Goal: Use online tool/utility: Utilize a website feature to perform a specific function

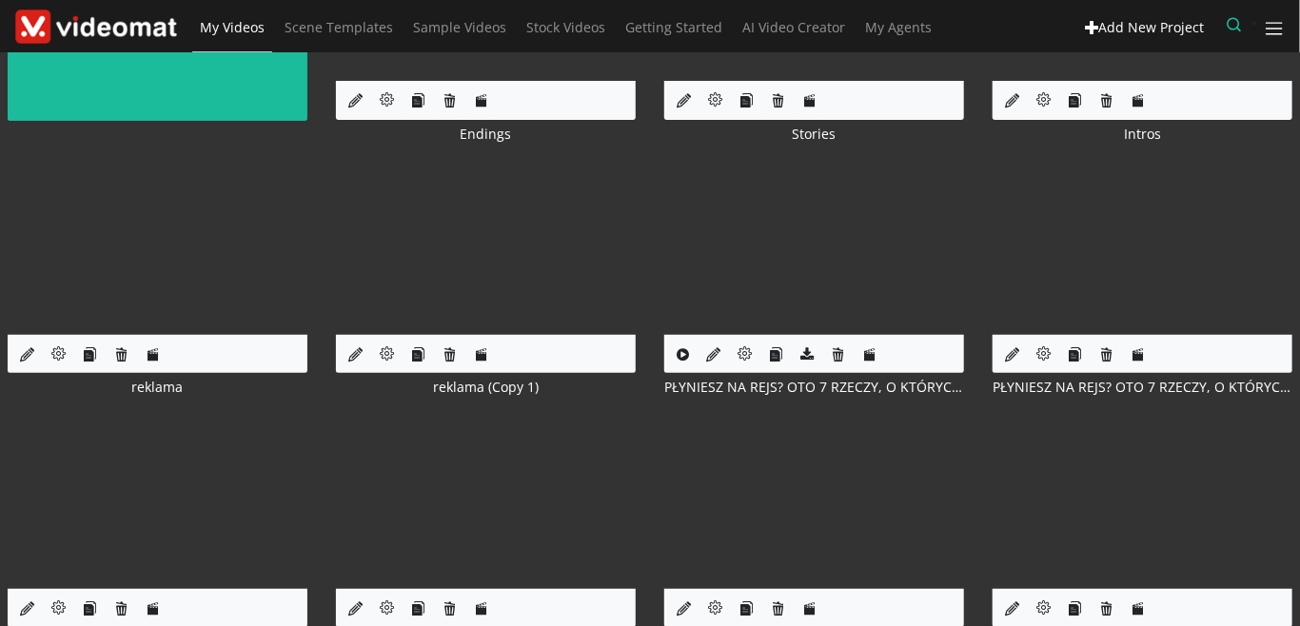
scroll to position [219, 0]
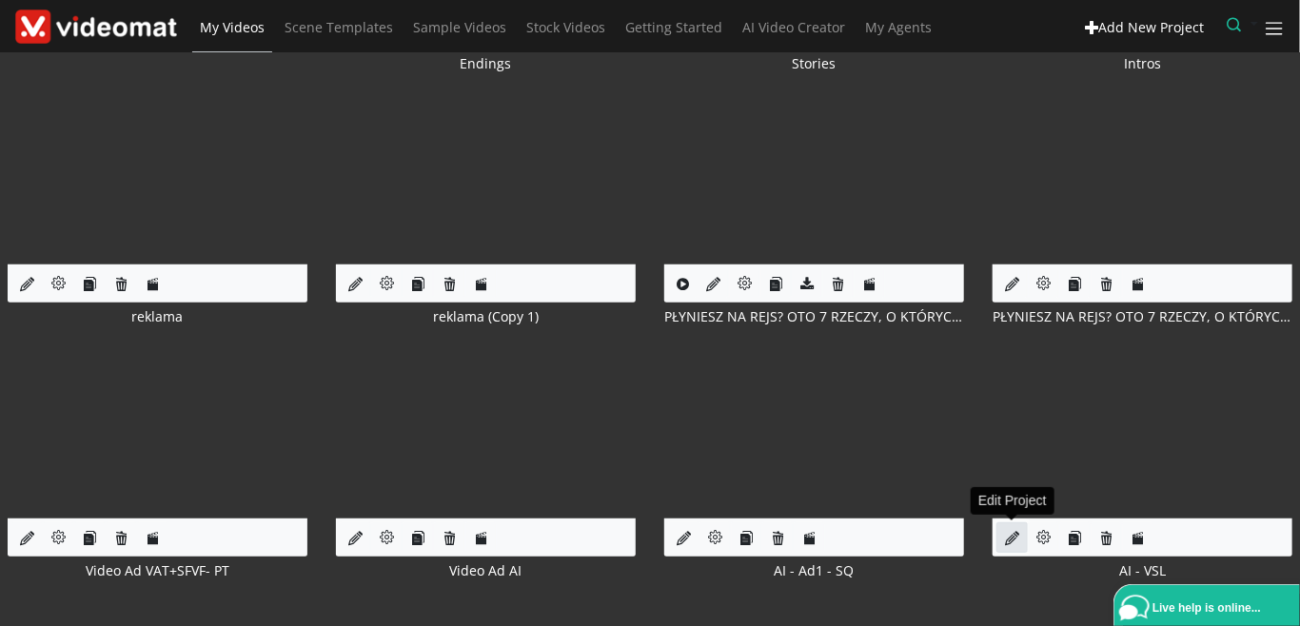
click at [1005, 537] on link at bounding box center [1012, 538] width 31 height 31
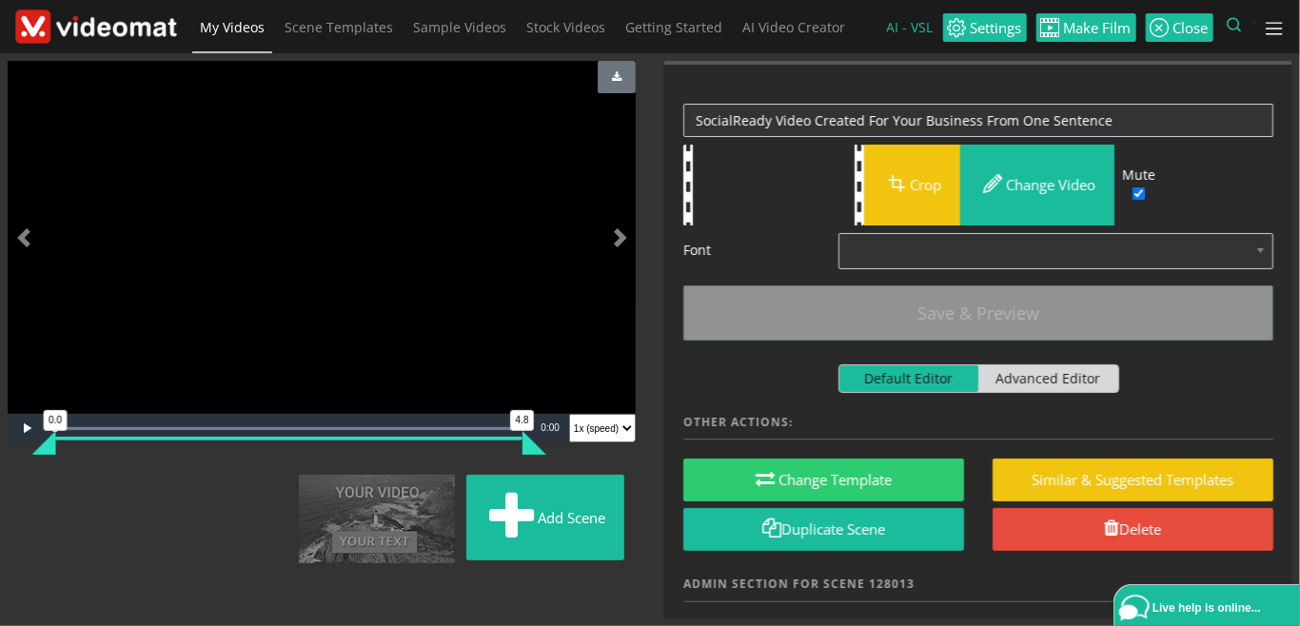
scroll to position [1546, 0]
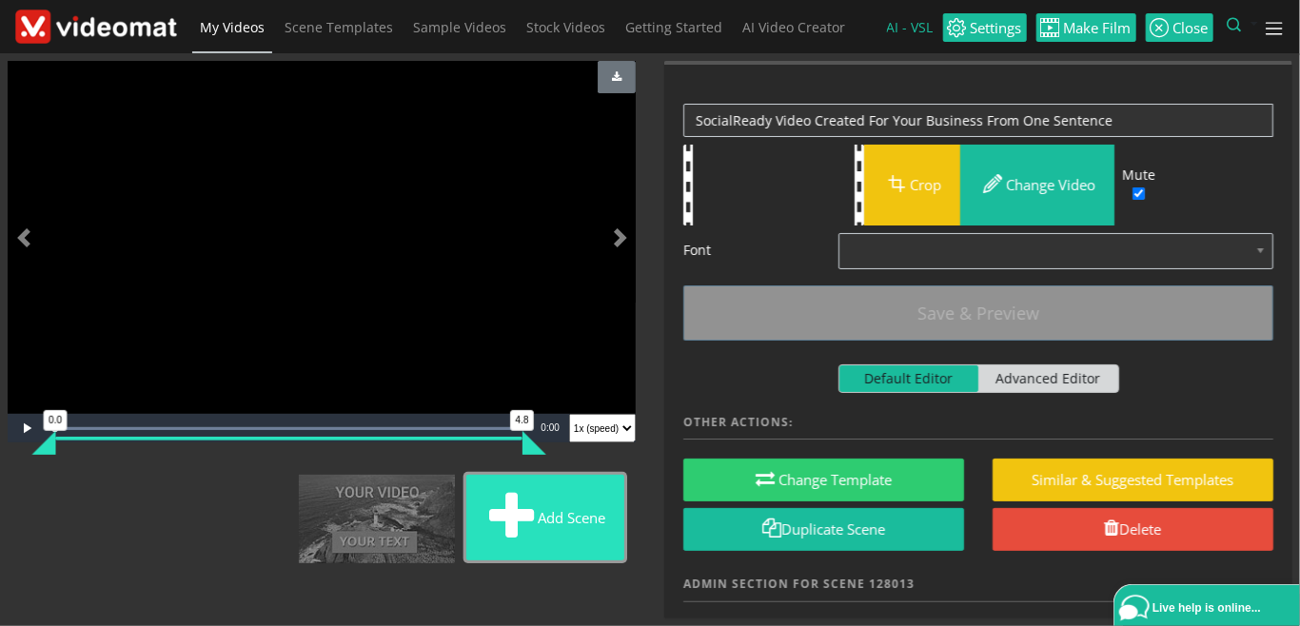
click at [466, 544] on button "Add scene" at bounding box center [545, 518] width 158 height 86
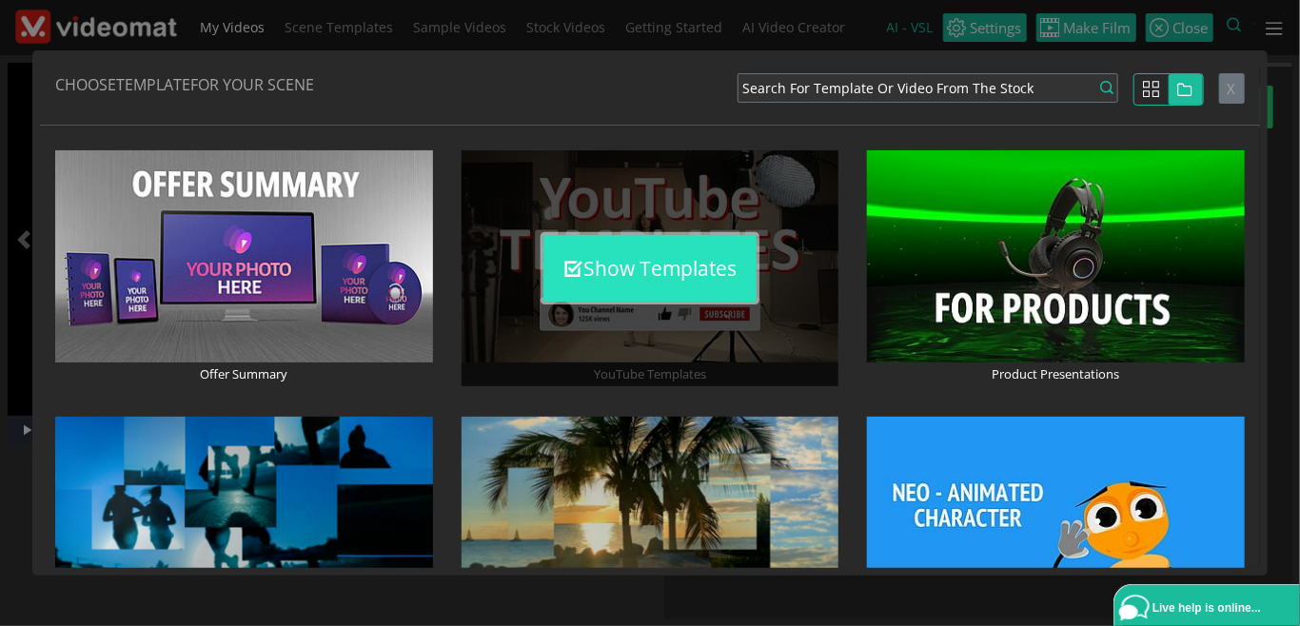
click at [634, 285] on button "Show Templates" at bounding box center [649, 268] width 213 height 67
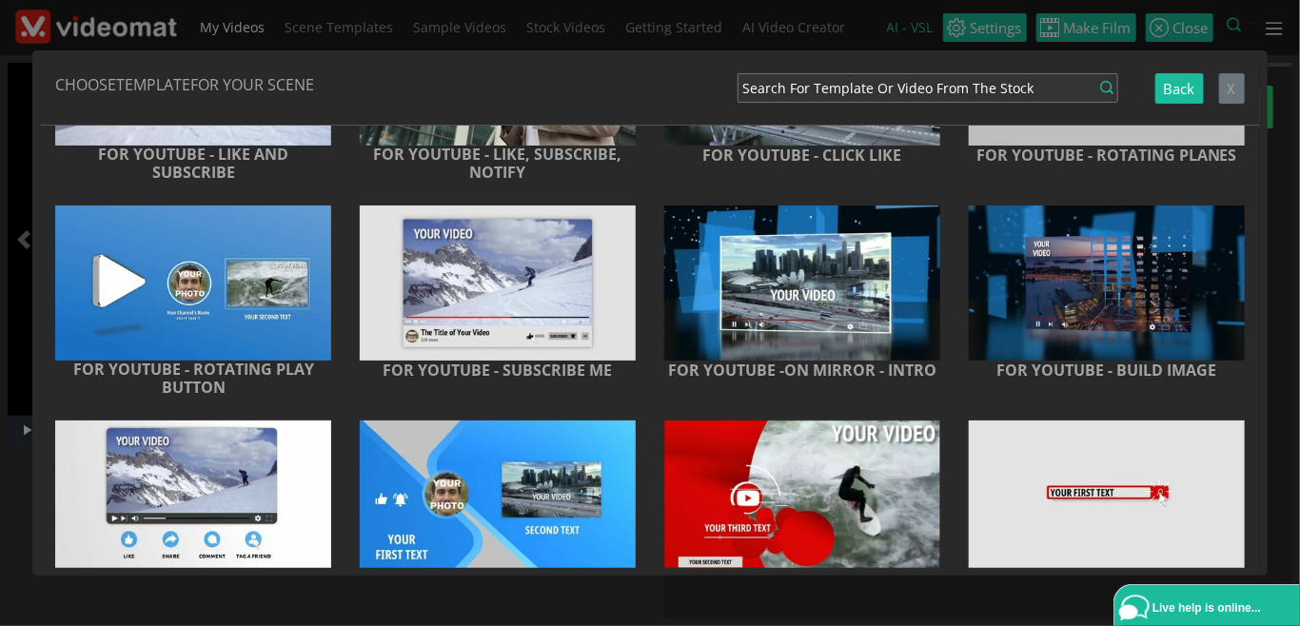
scroll to position [641, 0]
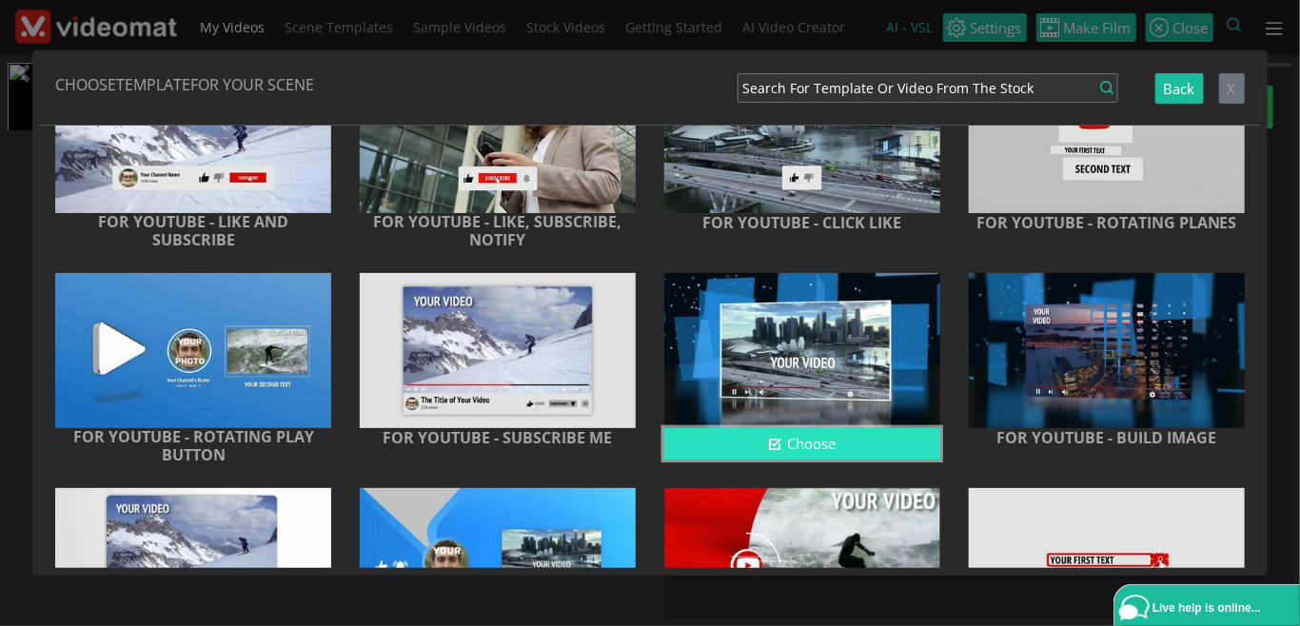
click at [822, 444] on button "Choose" at bounding box center [802, 443] width 276 height 31
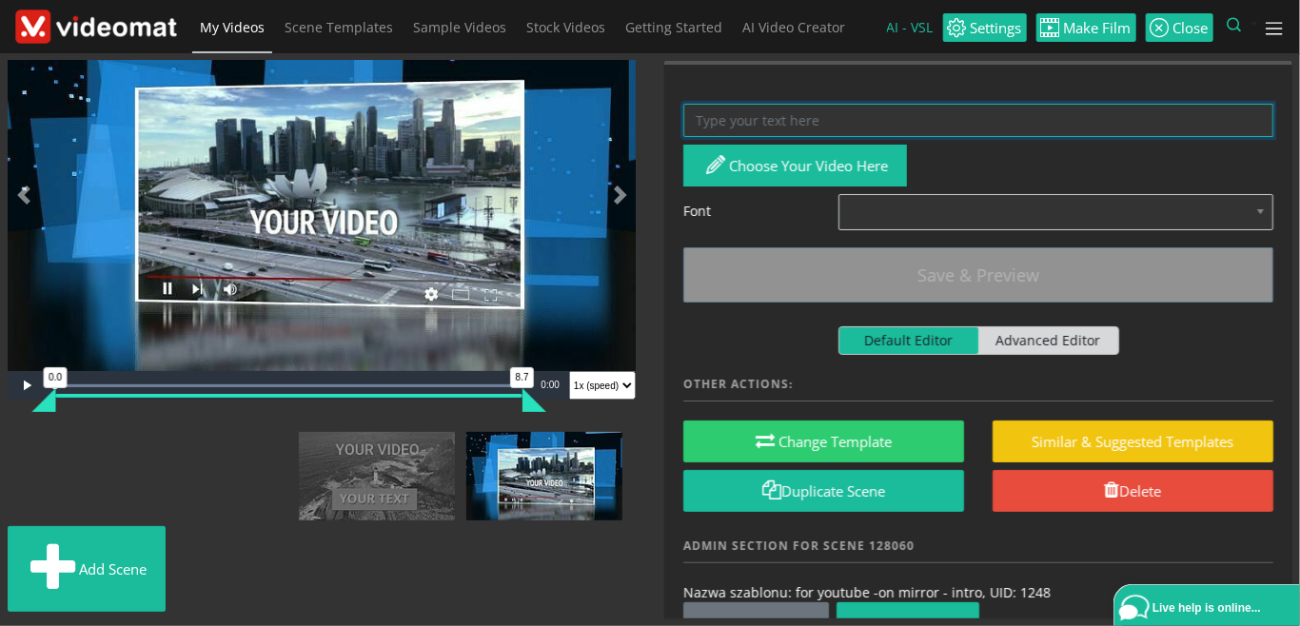
click at [782, 118] on textarea at bounding box center [978, 120] width 590 height 33
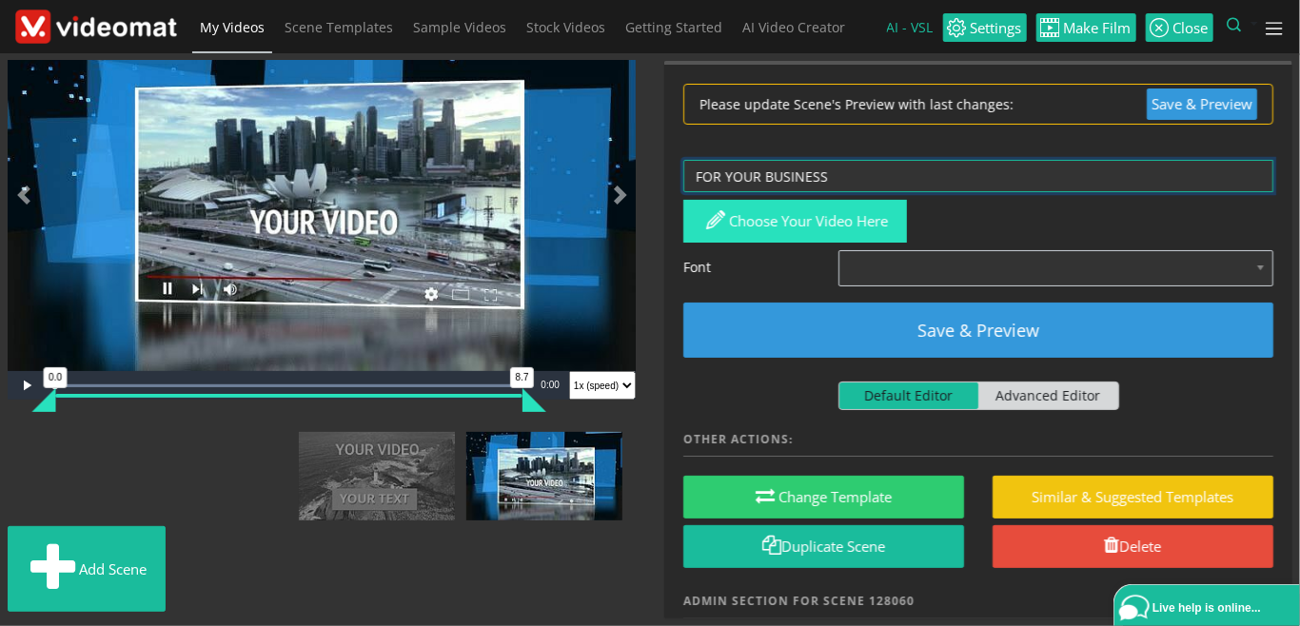
type textarea "FOR YOUR BUSINESS"
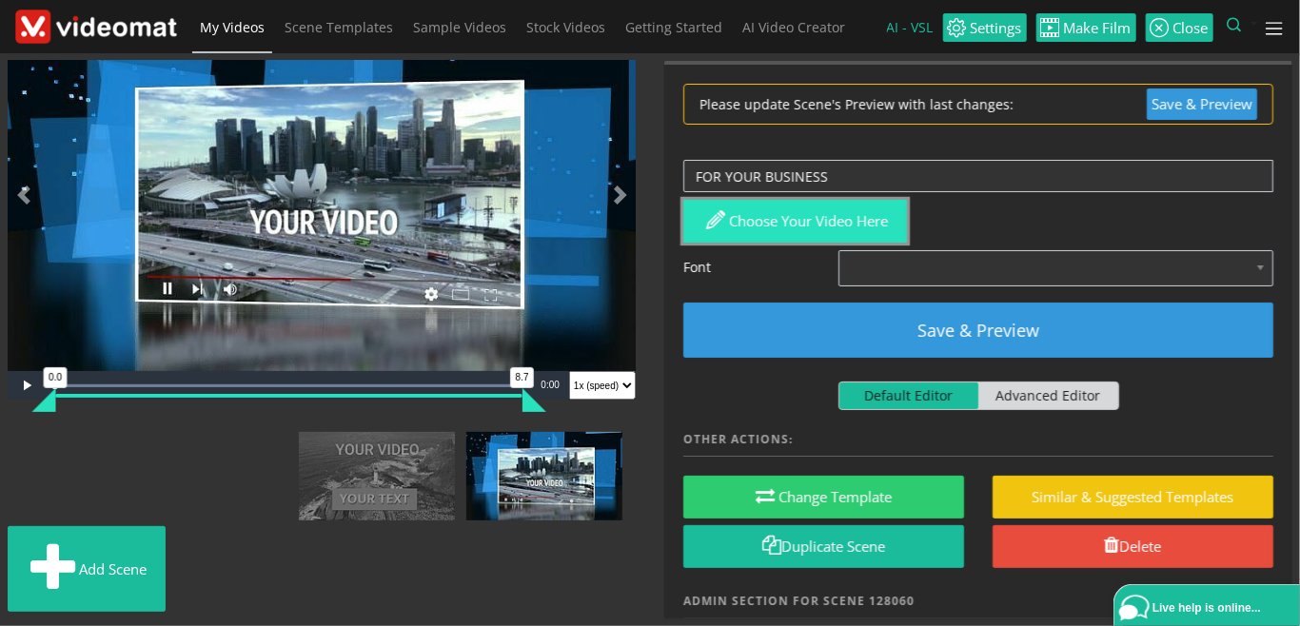
click at [743, 211] on button "Choose your video here" at bounding box center [795, 221] width 224 height 43
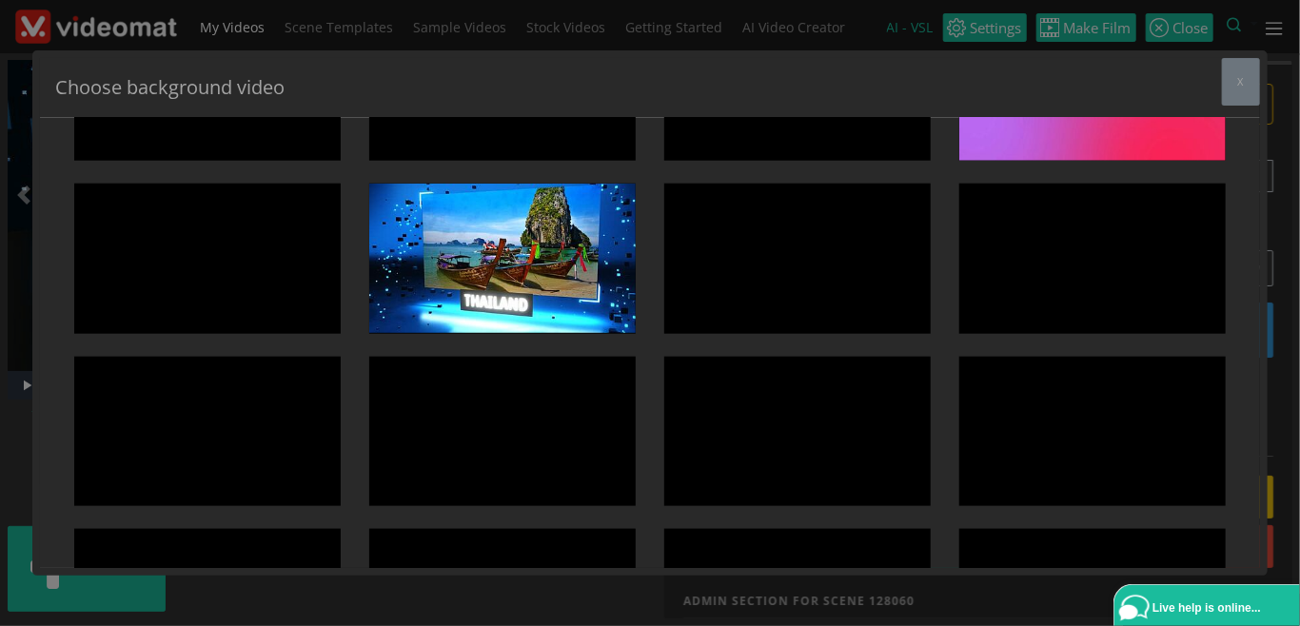
scroll to position [877, 0]
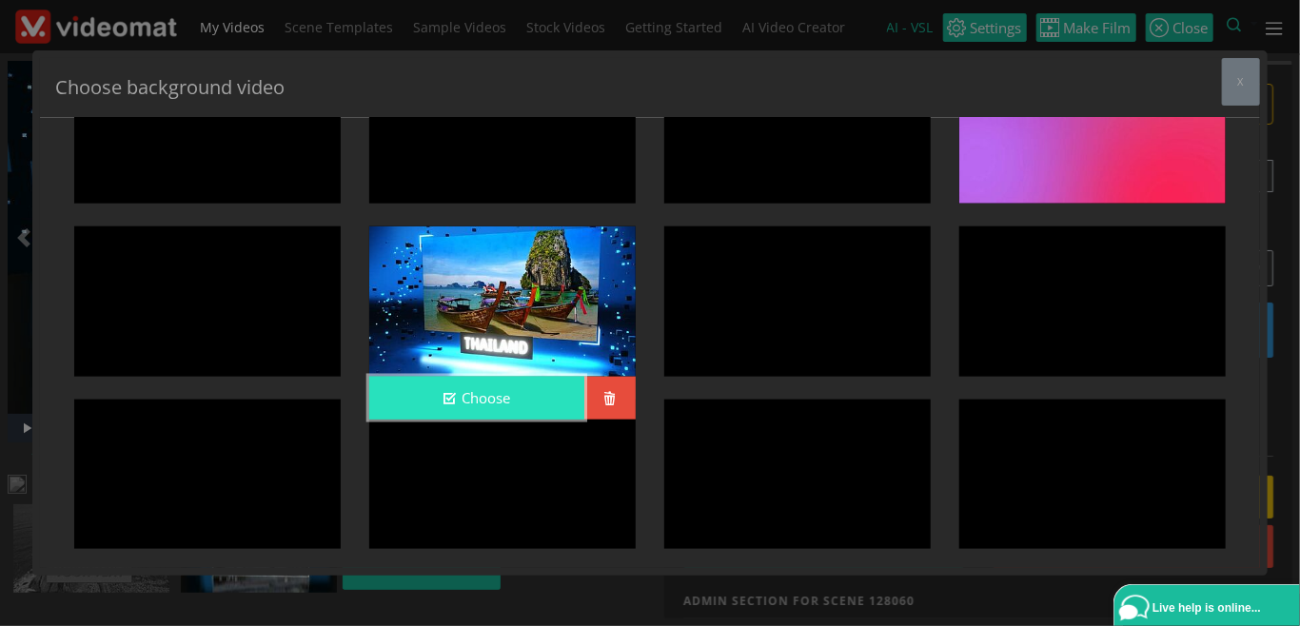
click at [459, 386] on button "Choose" at bounding box center [476, 398] width 215 height 43
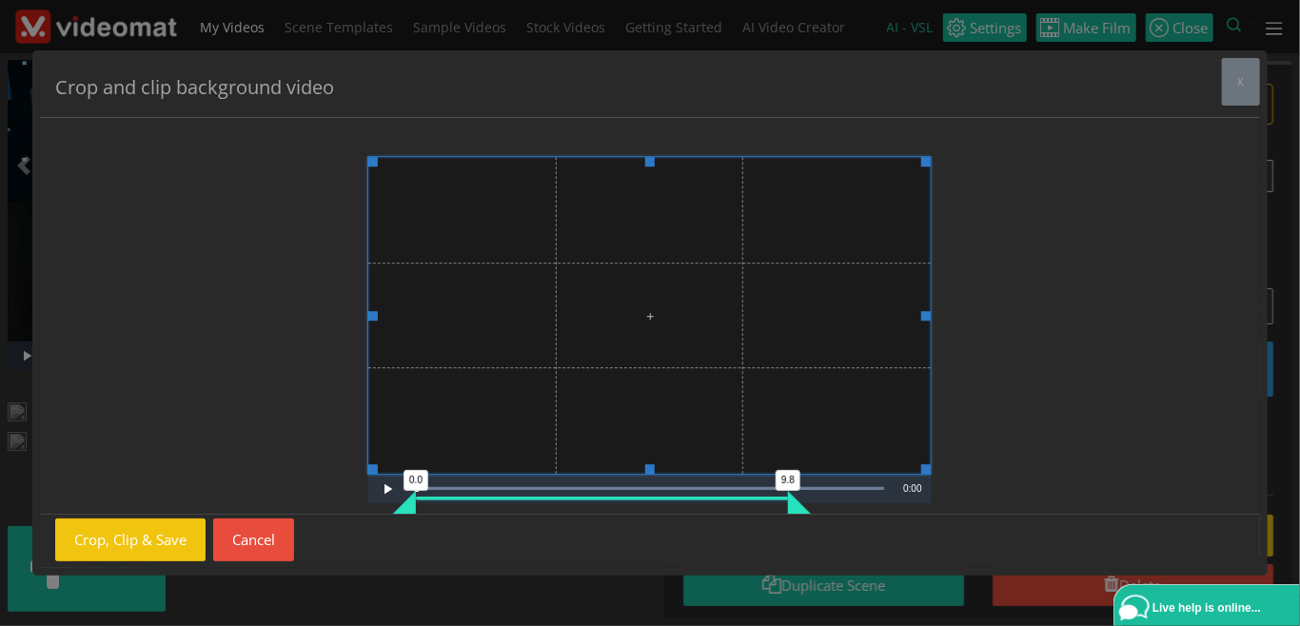
drag, startPoint x: 611, startPoint y: 504, endPoint x: 929, endPoint y: 507, distance: 317.9
click at [929, 507] on div "Video Player is loading. Play Video Play Loaded : 100.00% 0:12 0:00 0.0 9.8 Cur…" at bounding box center [650, 316] width 1220 height 397
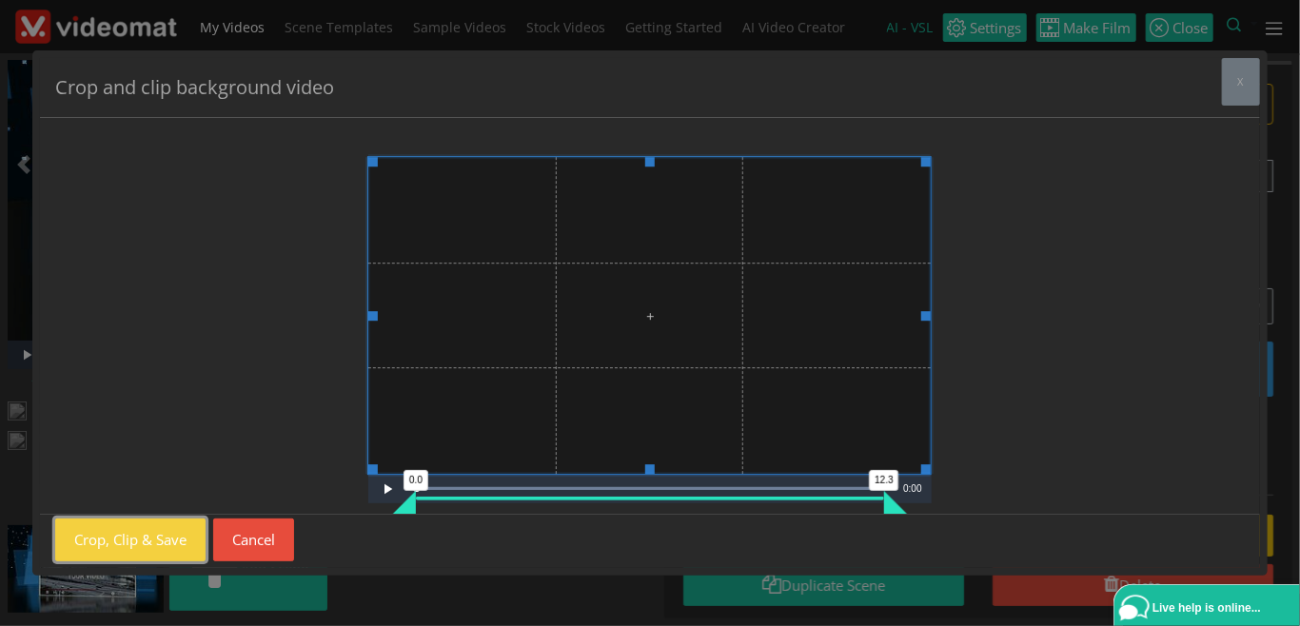
click at [169, 537] on button "Crop, Clip & Save" at bounding box center [130, 540] width 150 height 43
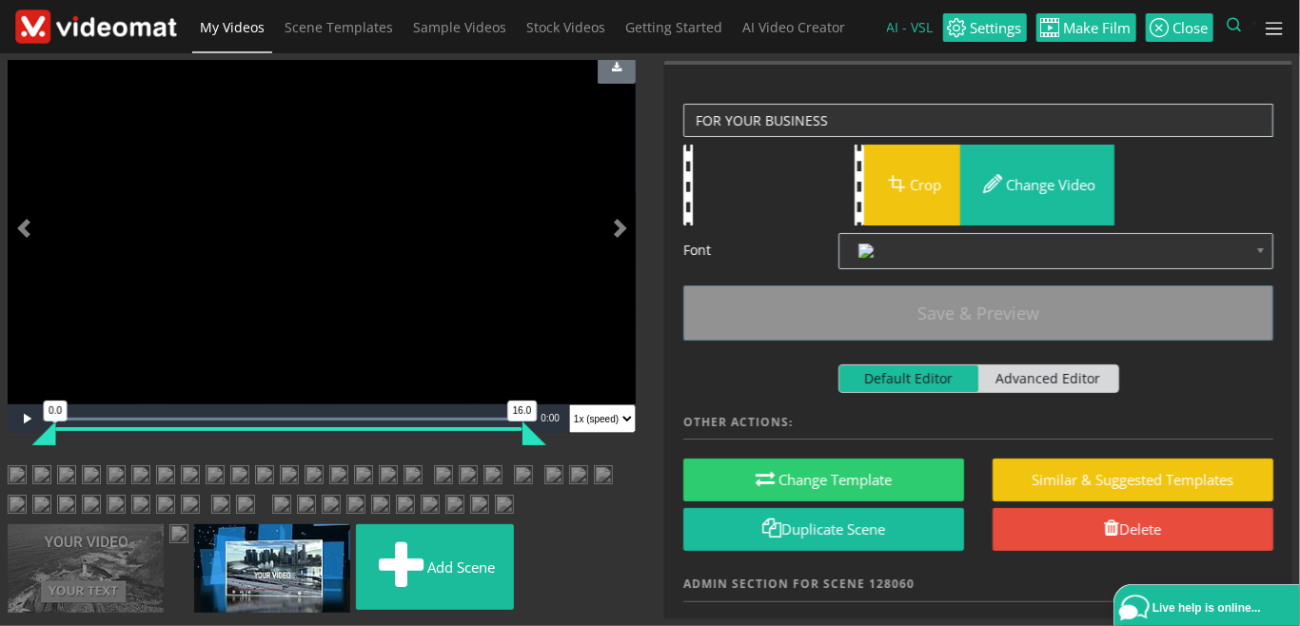
scroll to position [219, 0]
click at [27, 465] on img at bounding box center [17, 477] width 19 height 24
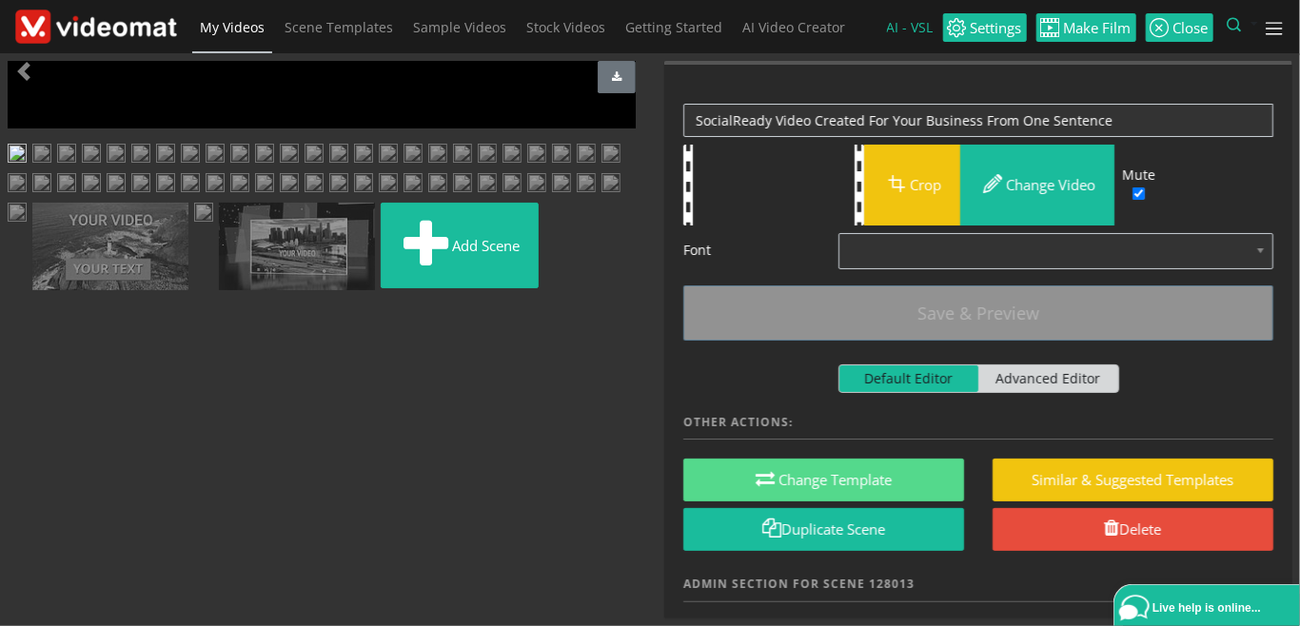
scroll to position [187, 0]
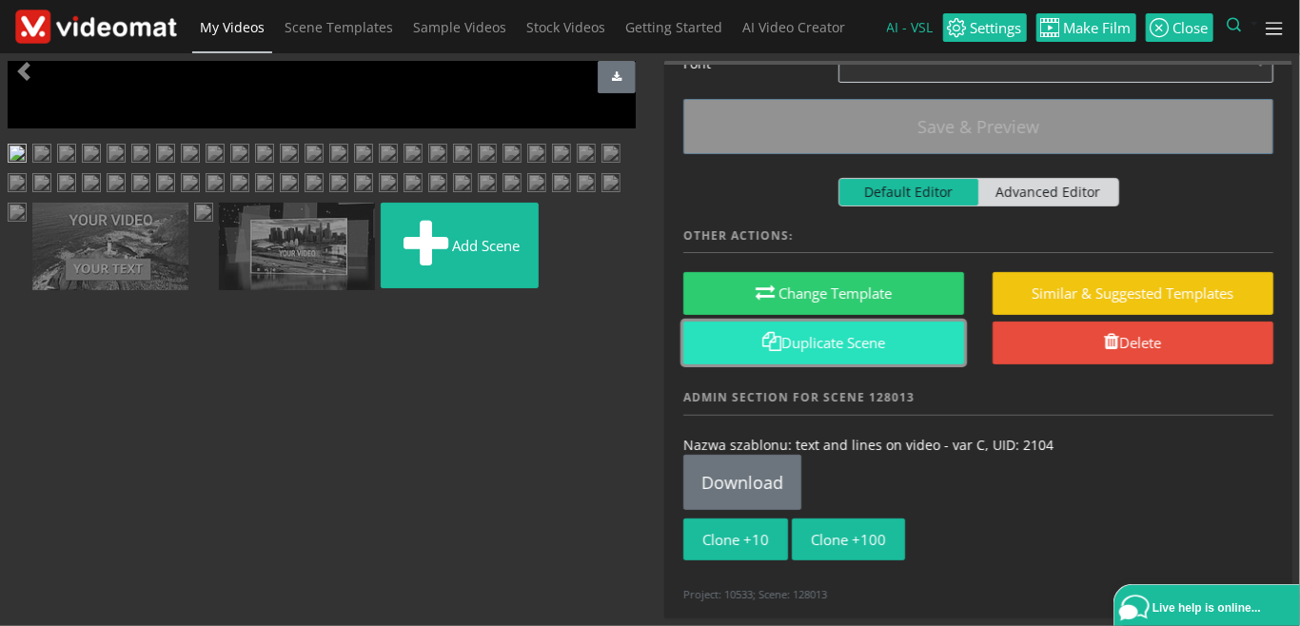
click at [819, 348] on link "Duplicate Scene" at bounding box center [823, 343] width 281 height 43
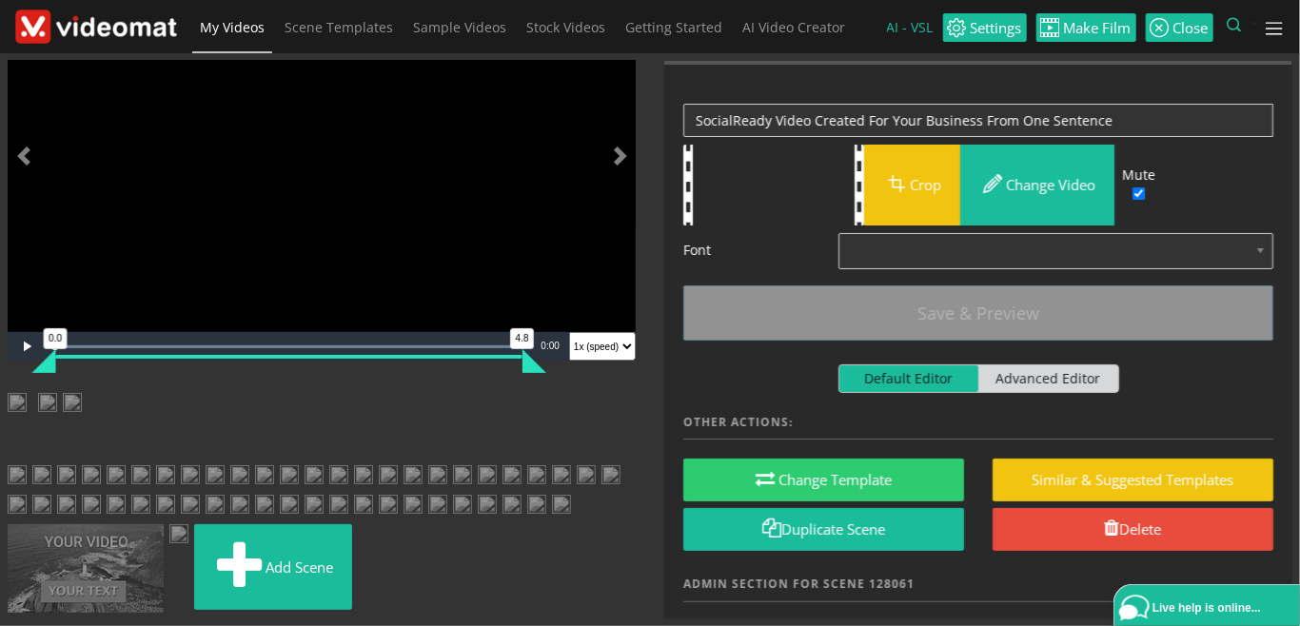
scroll to position [274, 0]
drag, startPoint x: 122, startPoint y: 558, endPoint x: 299, endPoint y: 238, distance: 365.5
click at [299, 393] on ul "Add scene" at bounding box center [322, 506] width 628 height 226
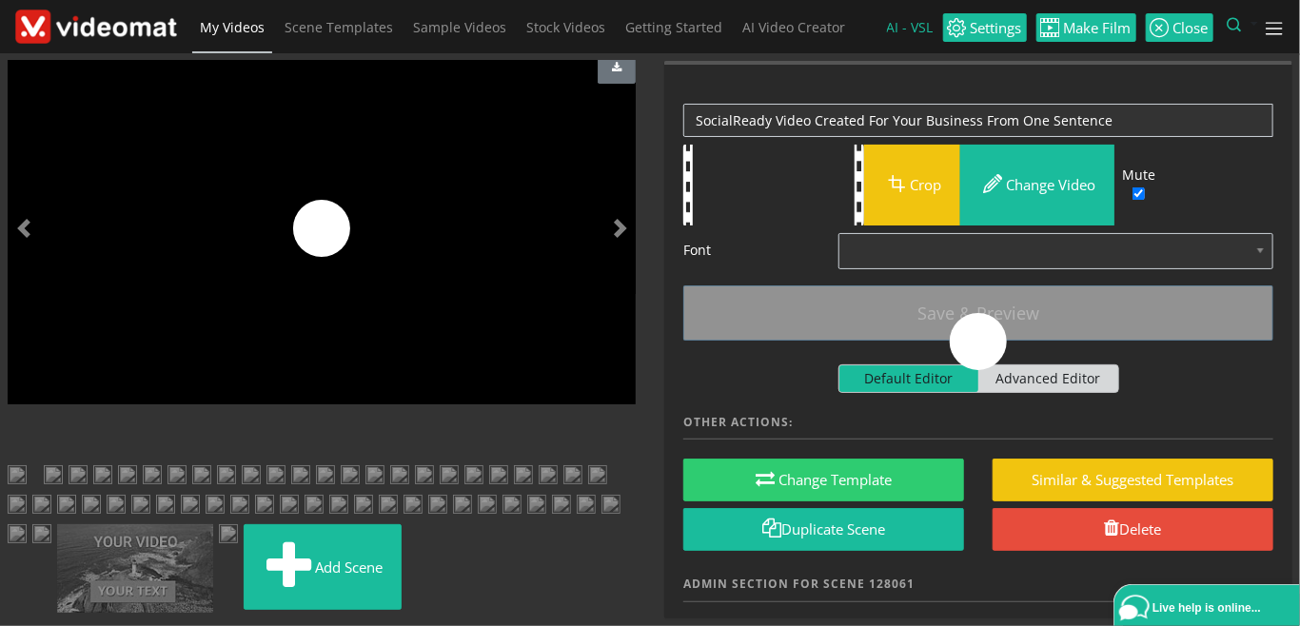
scroll to position [54, 0]
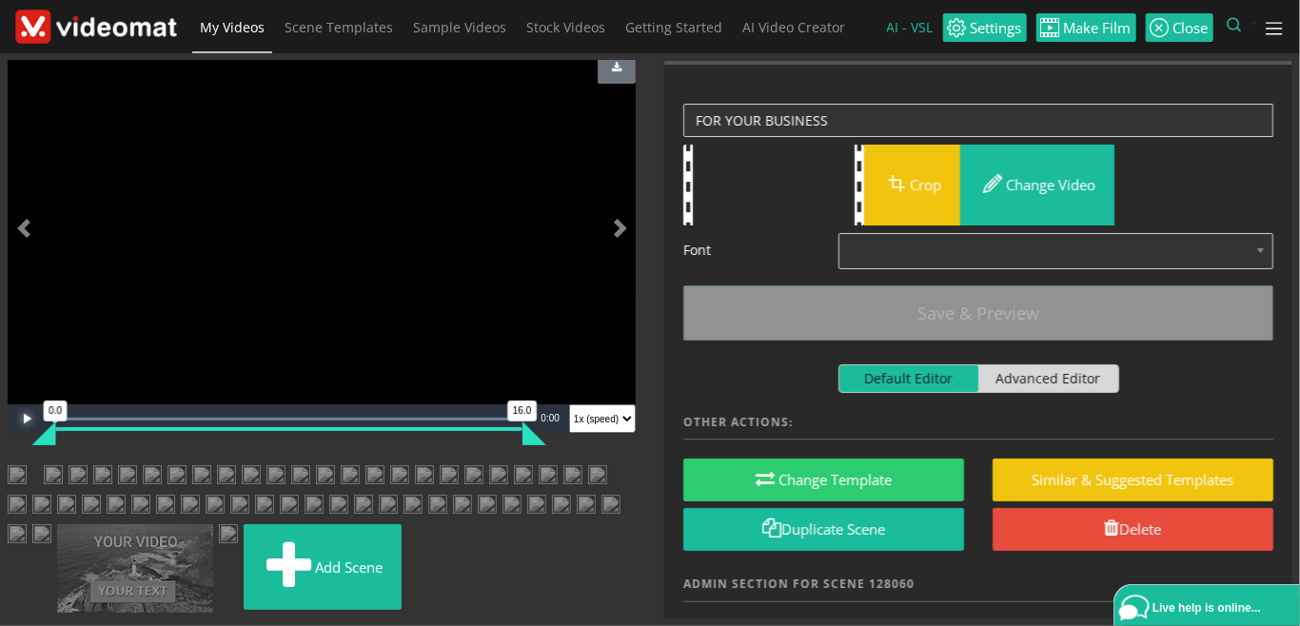
click at [27, 419] on span "Video Player" at bounding box center [27, 419] width 38 height 0
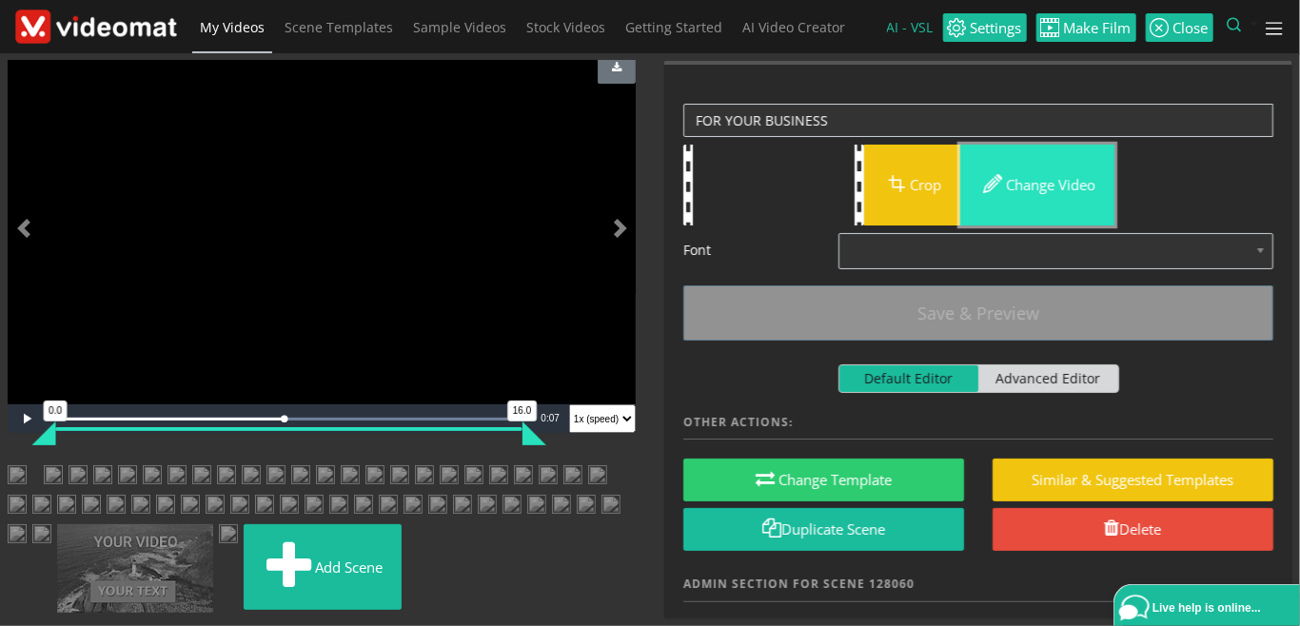
click at [1021, 183] on button "Change video" at bounding box center [1037, 185] width 154 height 81
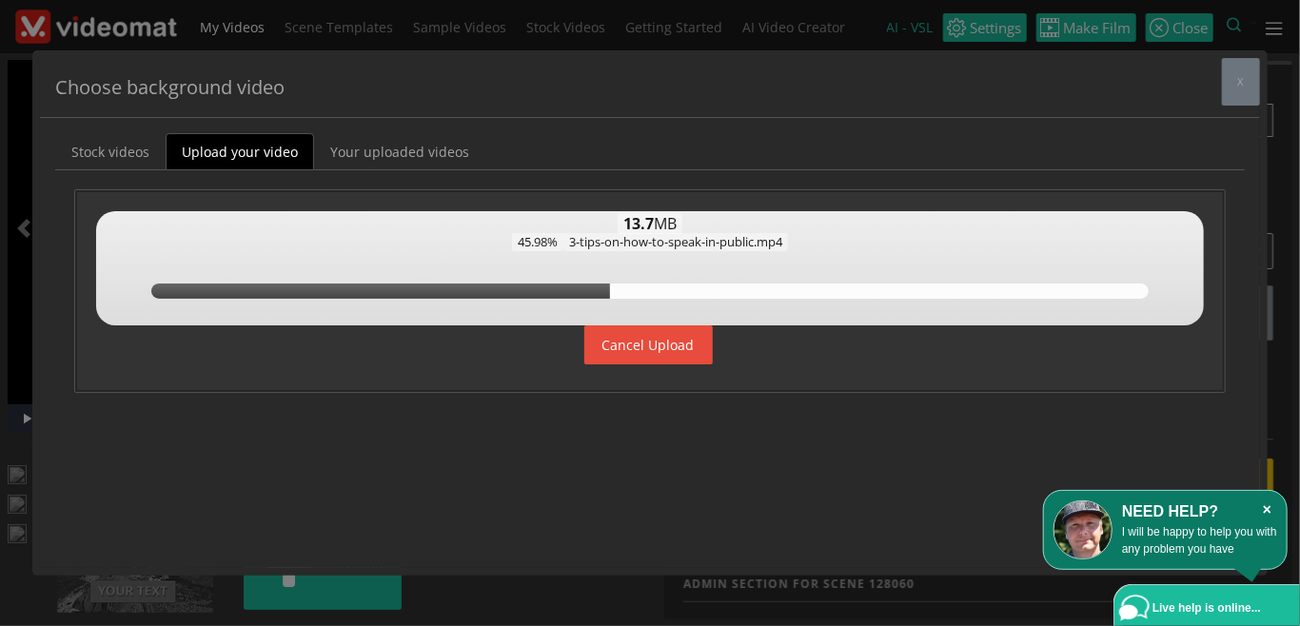
click at [1270, 504] on icon "×" at bounding box center [1267, 510] width 20 height 19
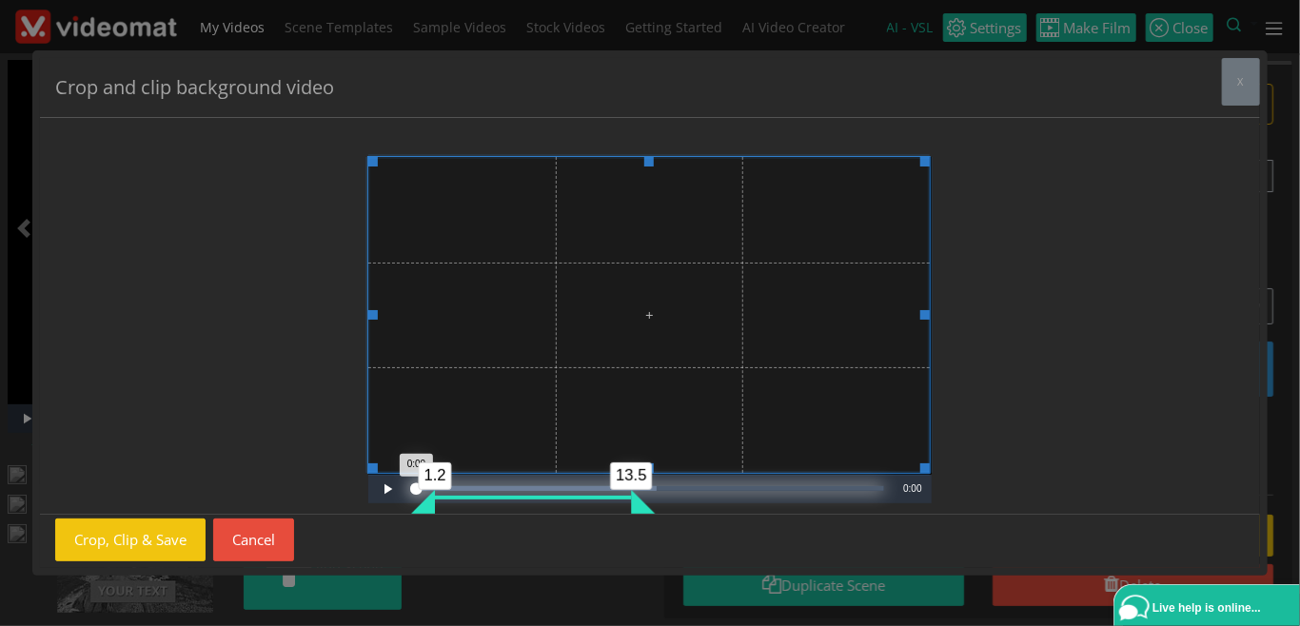
drag, startPoint x: 451, startPoint y: 498, endPoint x: 470, endPoint y: 498, distance: 19.0
click at [470, 498] on div "Progress Bar" at bounding box center [533, 498] width 196 height 4
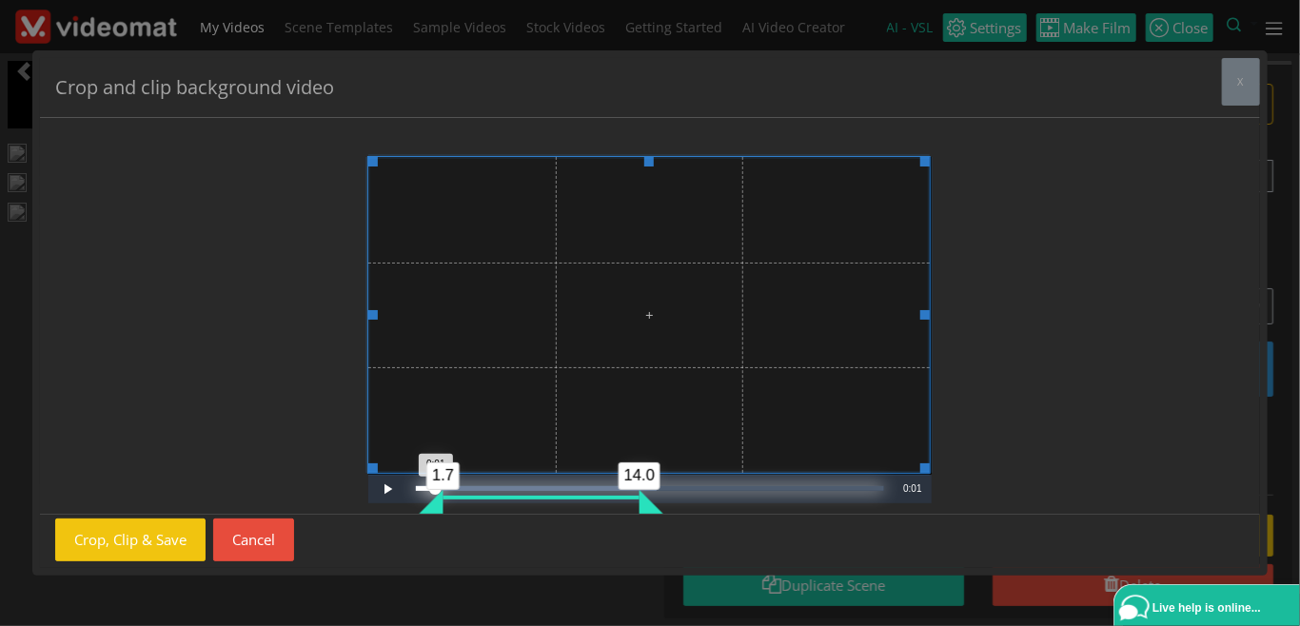
click at [455, 497] on div "Progress Bar" at bounding box center [542, 498] width 196 height 4
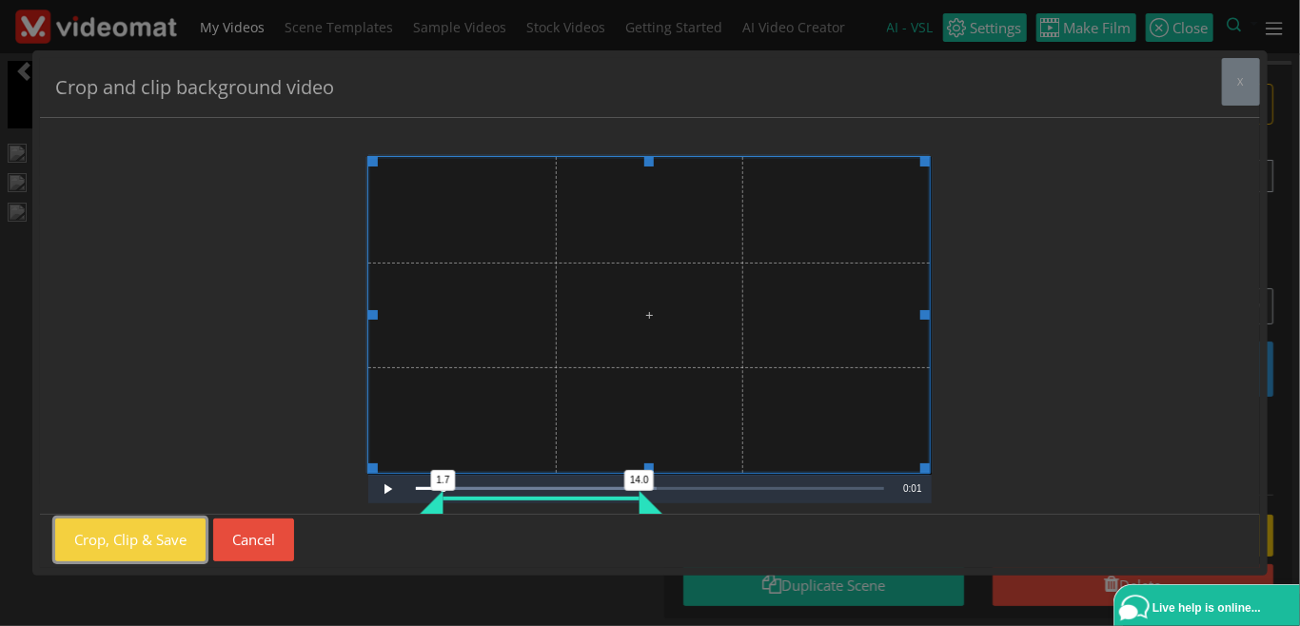
click at [185, 535] on button "Crop, Clip & Save" at bounding box center [130, 540] width 150 height 43
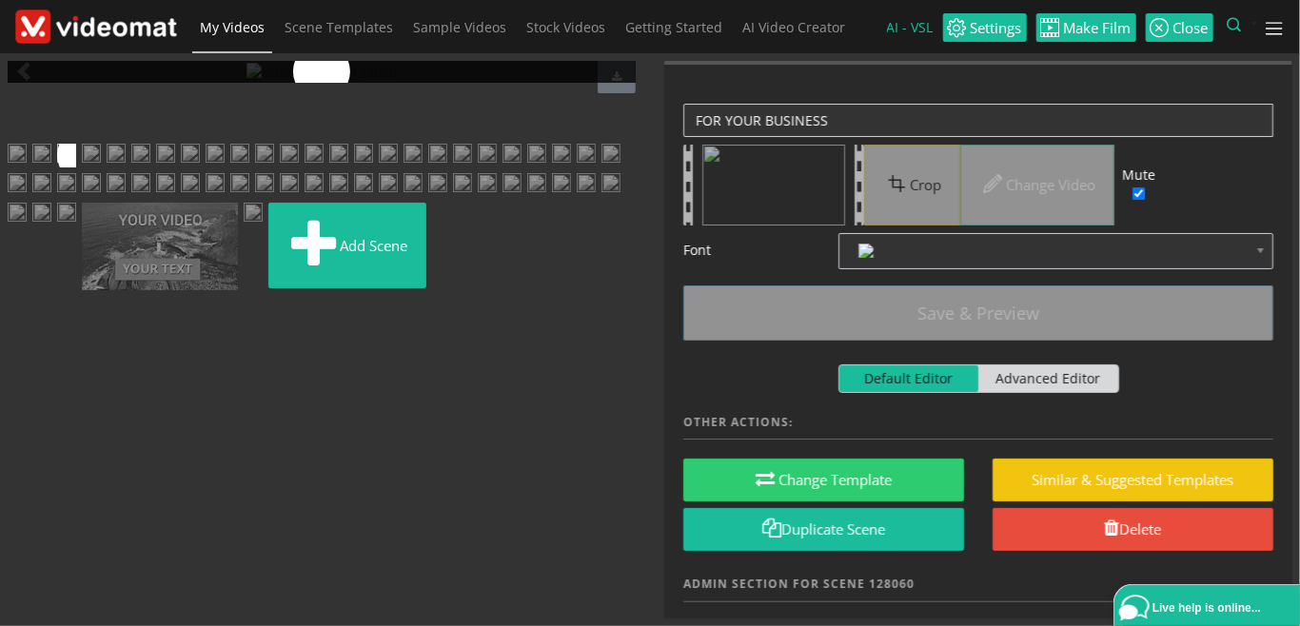
click at [51, 168] on img at bounding box center [41, 156] width 19 height 24
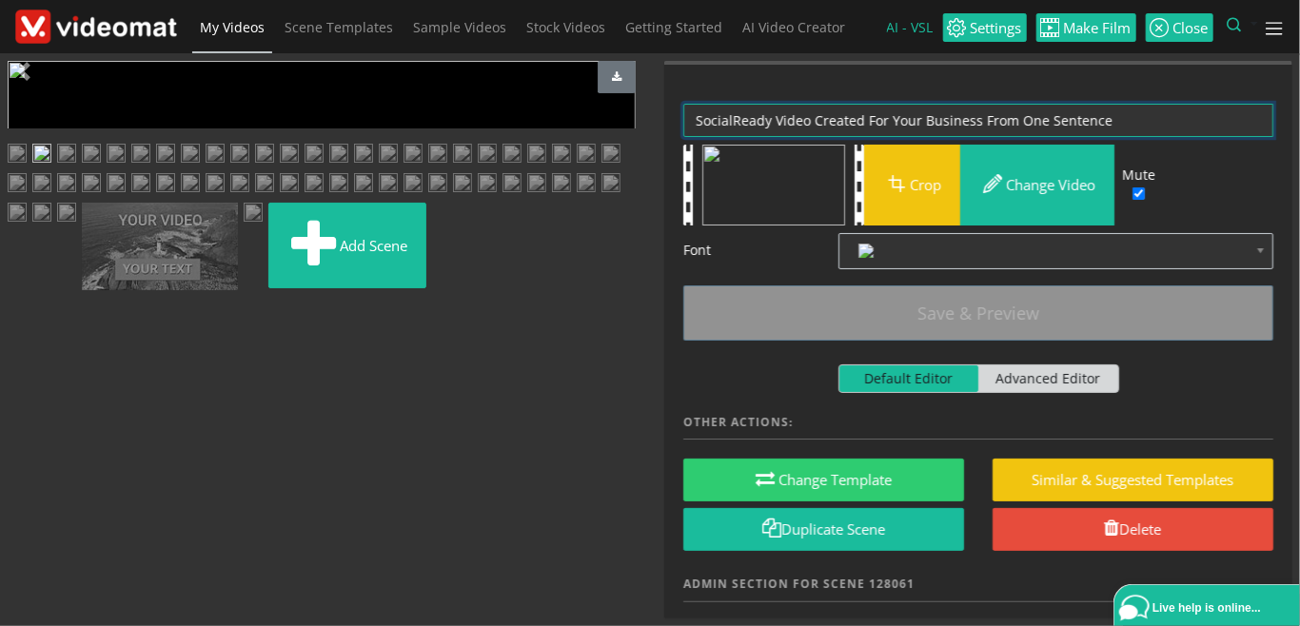
drag, startPoint x: 1133, startPoint y: 119, endPoint x: 640, endPoint y: 109, distance: 493.2
click at [683, 109] on textarea "SocialReady Video Created For Your Business From One Sentence" at bounding box center [978, 120] width 590 height 33
paste textarea "ready to be published on social media"
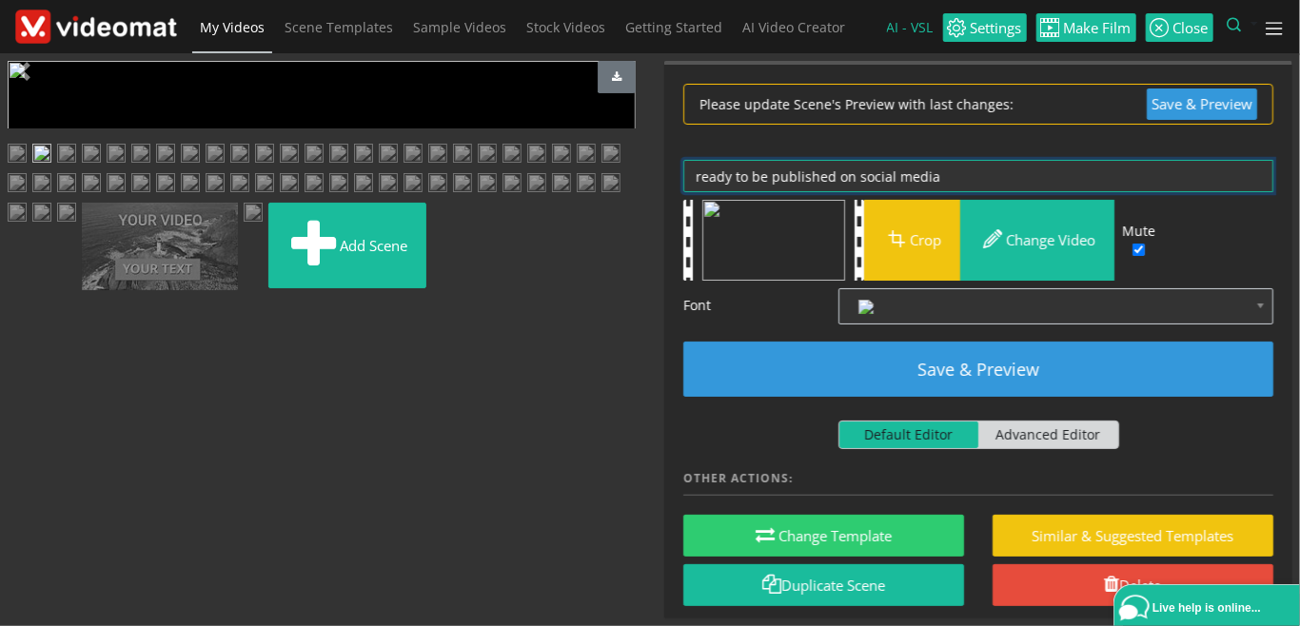
drag, startPoint x: 965, startPoint y: 164, endPoint x: 577, endPoint y: 173, distance: 388.5
click at [683, 172] on textarea "SocialReady Video Created For Your Business From One Sentence" at bounding box center [978, 176] width 590 height 33
paste textarea "VIDEO READY TO BE PUBLISHED ON SOCIAL MEDIA"
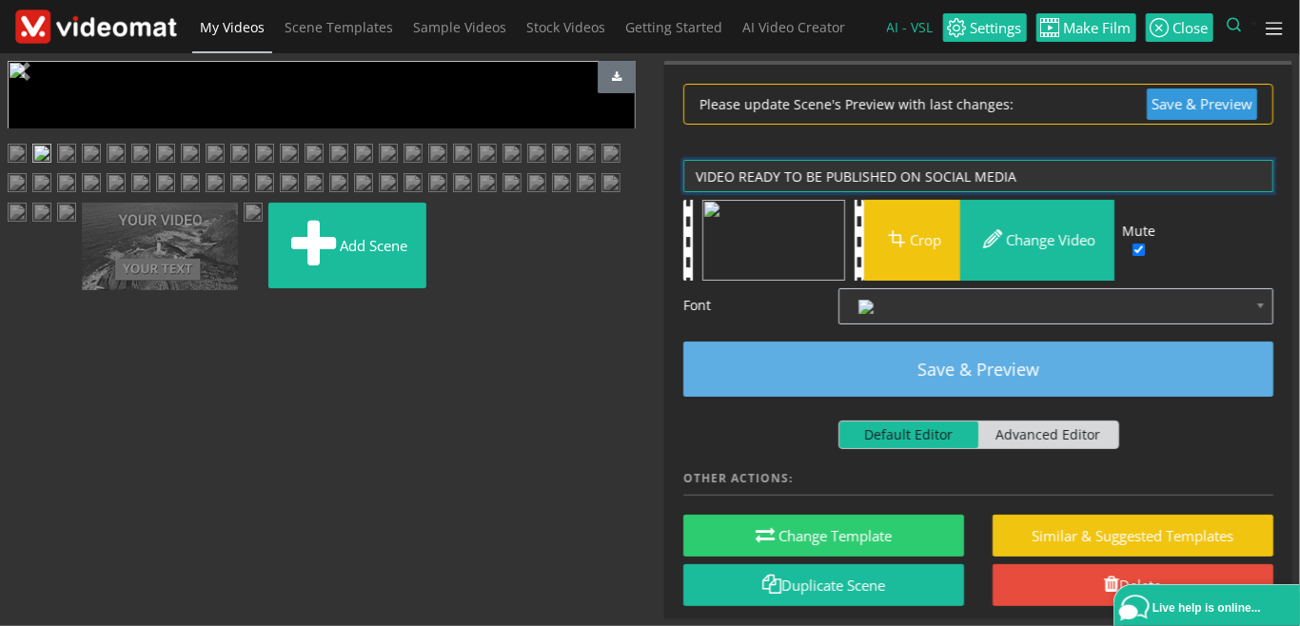
type textarea "VIDEO READY TO BE PUBLISHED ON SOCIAL MEDIA"
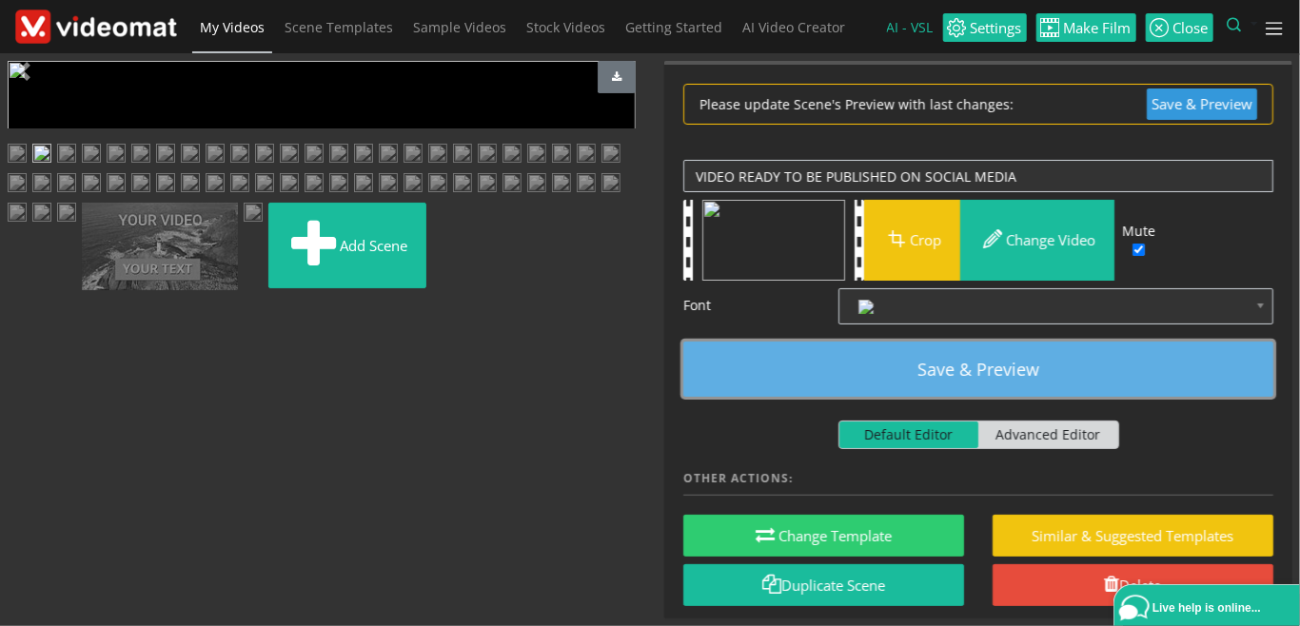
click at [980, 364] on button "Save & Preview" at bounding box center [978, 369] width 590 height 55
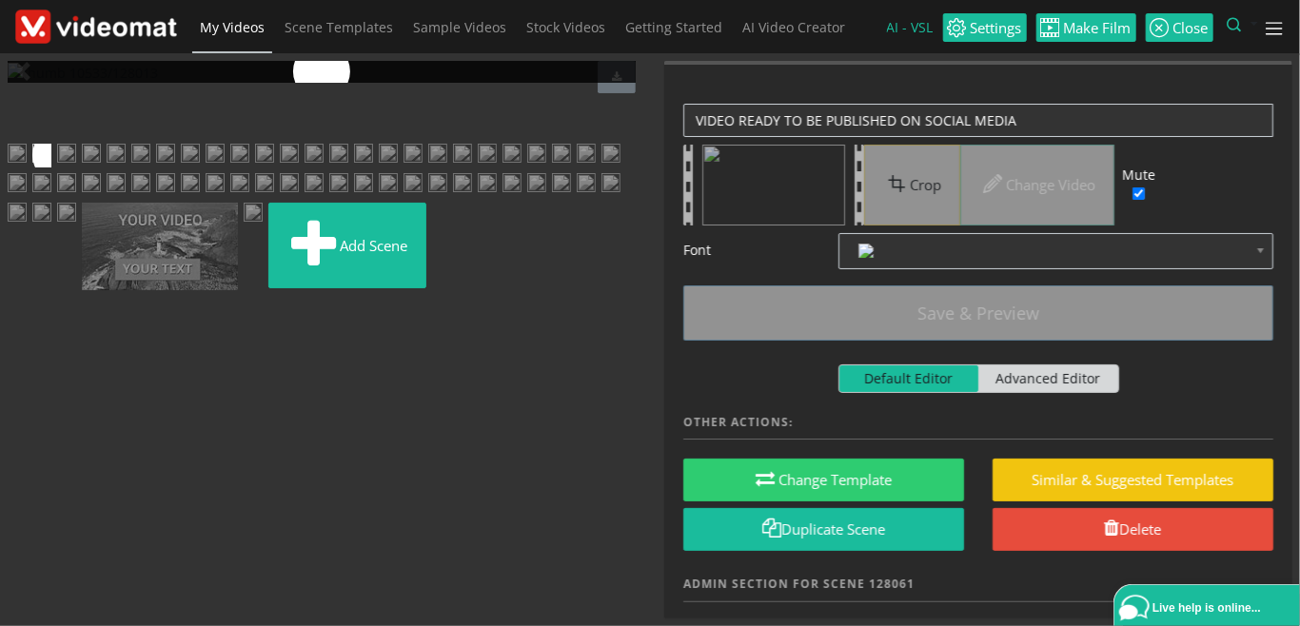
click at [76, 168] on img at bounding box center [66, 156] width 19 height 24
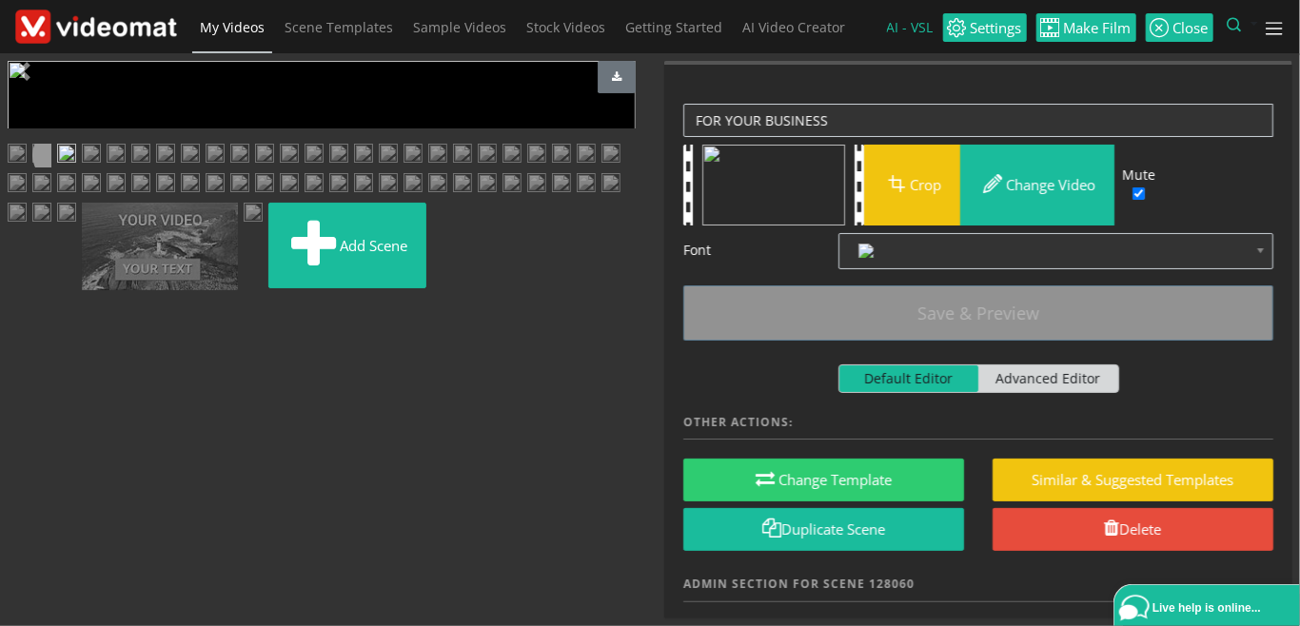
click at [35, 428] on span "Video Player" at bounding box center [27, 428] width 38 height 0
click at [30, 428] on span "Video Player" at bounding box center [27, 428] width 38 height 0
click at [51, 168] on img at bounding box center [41, 156] width 19 height 24
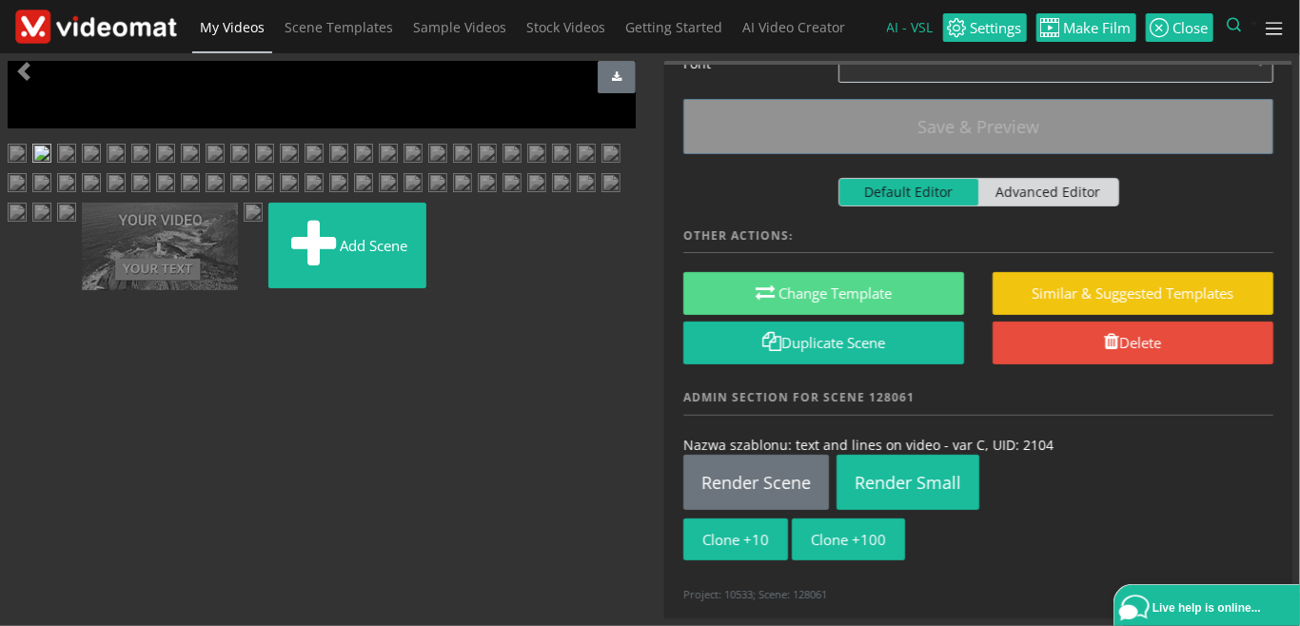
scroll to position [187, 0]
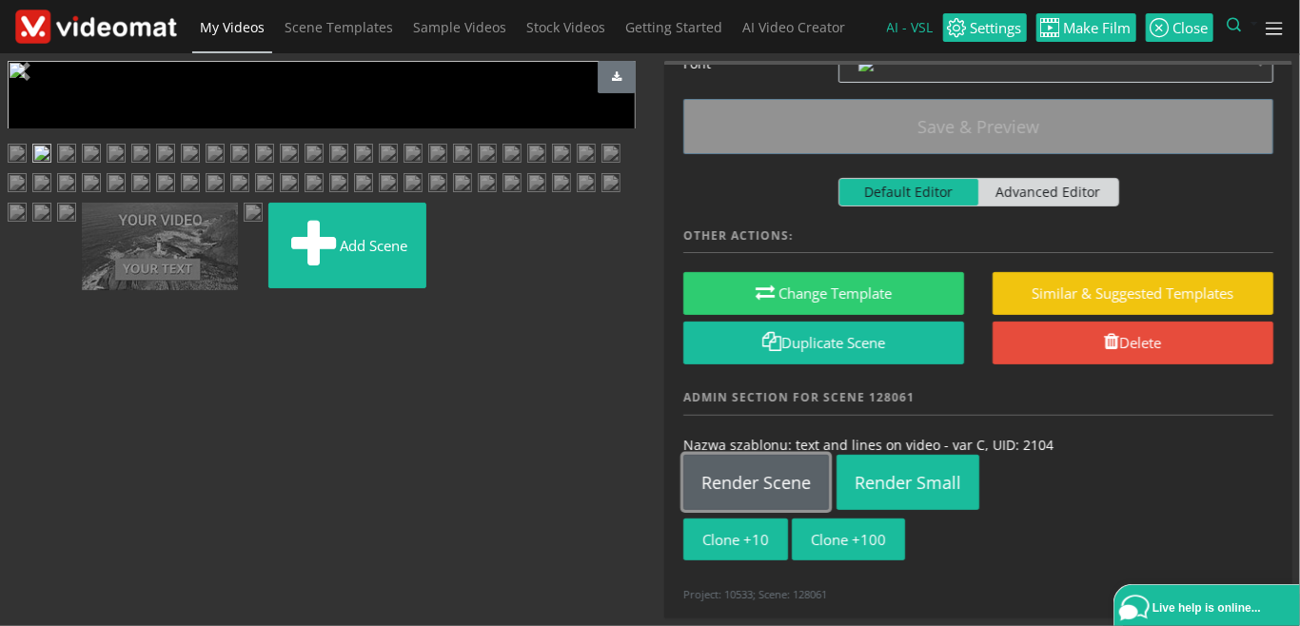
click at [756, 489] on link "Render Scene" at bounding box center [756, 482] width 146 height 55
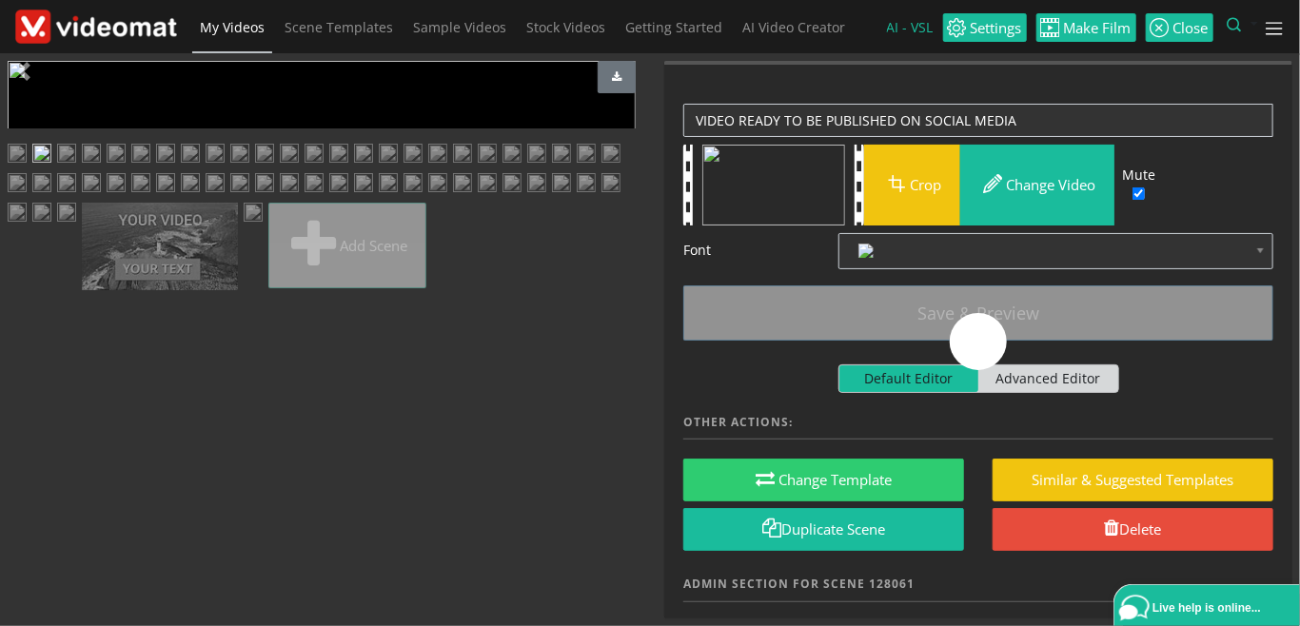
scroll to position [0, 0]
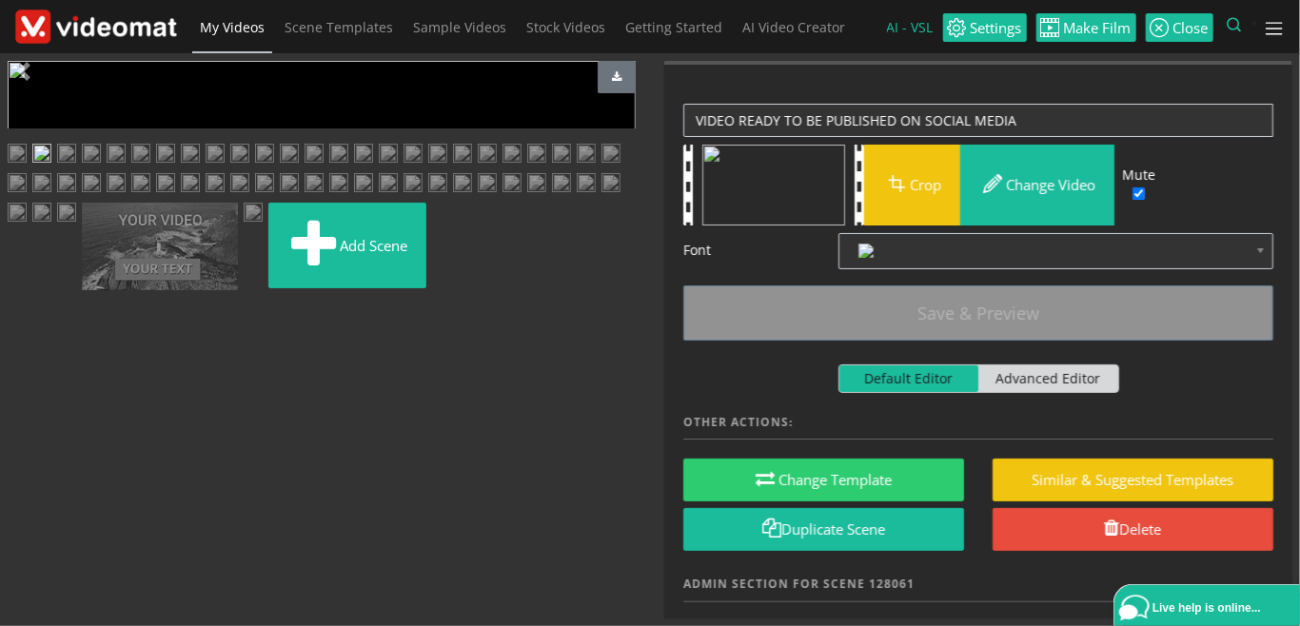
click at [76, 168] on img at bounding box center [66, 156] width 19 height 24
click at [29, 428] on span "Video Player" at bounding box center [27, 428] width 38 height 0
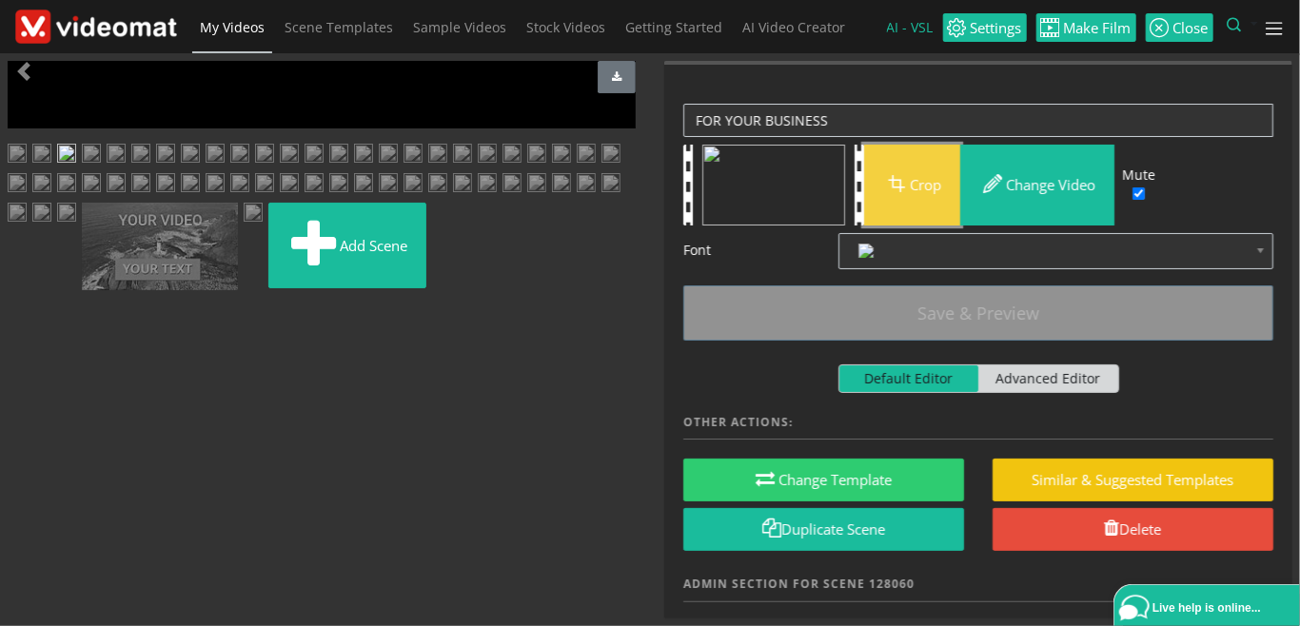
click at [923, 188] on button "Crop" at bounding box center [912, 185] width 96 height 81
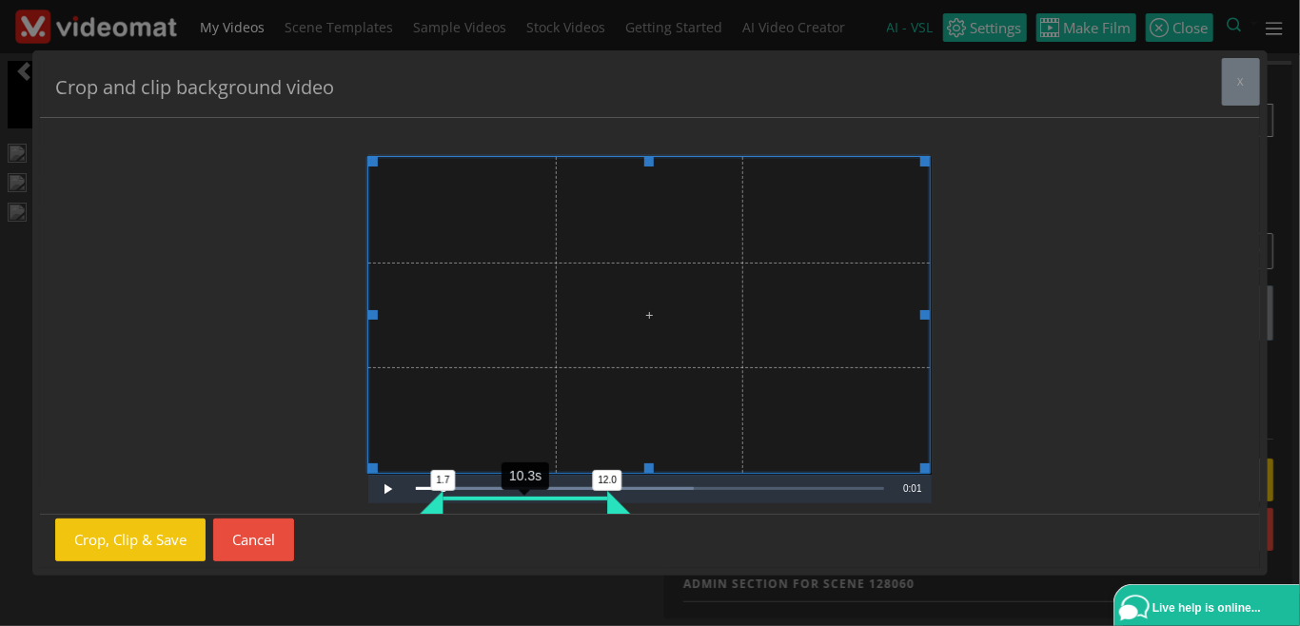
drag, startPoint x: 646, startPoint y: 508, endPoint x: 611, endPoint y: 516, distance: 36.0
click at [611, 516] on div "Crop and clip background video x Video Player is loading. Play Video Play Loade…" at bounding box center [650, 313] width 1220 height 511
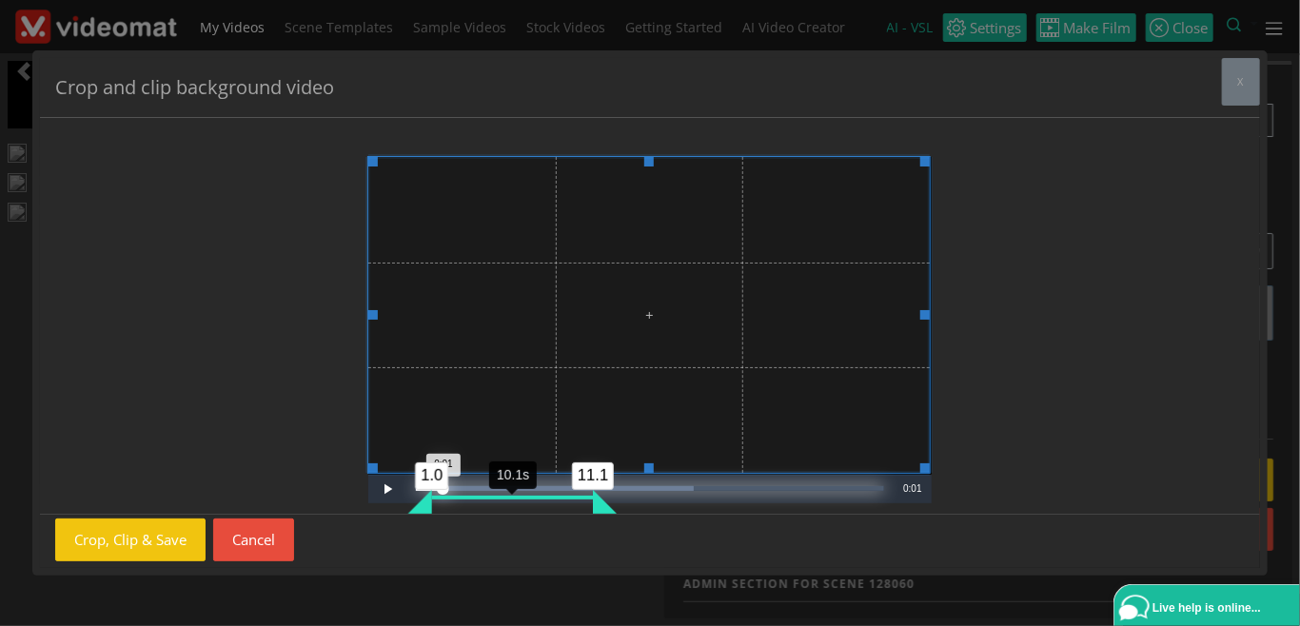
drag, startPoint x: 485, startPoint y: 498, endPoint x: 475, endPoint y: 499, distance: 10.5
click at [475, 499] on div "Progress Bar" at bounding box center [512, 498] width 161 height 4
click at [472, 499] on div "Progress Bar" at bounding box center [510, 498] width 161 height 4
drag, startPoint x: 501, startPoint y: 498, endPoint x: 482, endPoint y: 501, distance: 19.2
click at [482, 501] on div "Loaded : 59.22% 0:04 0:01 0.0 10.1 10.1s" at bounding box center [649, 489] width 487 height 29
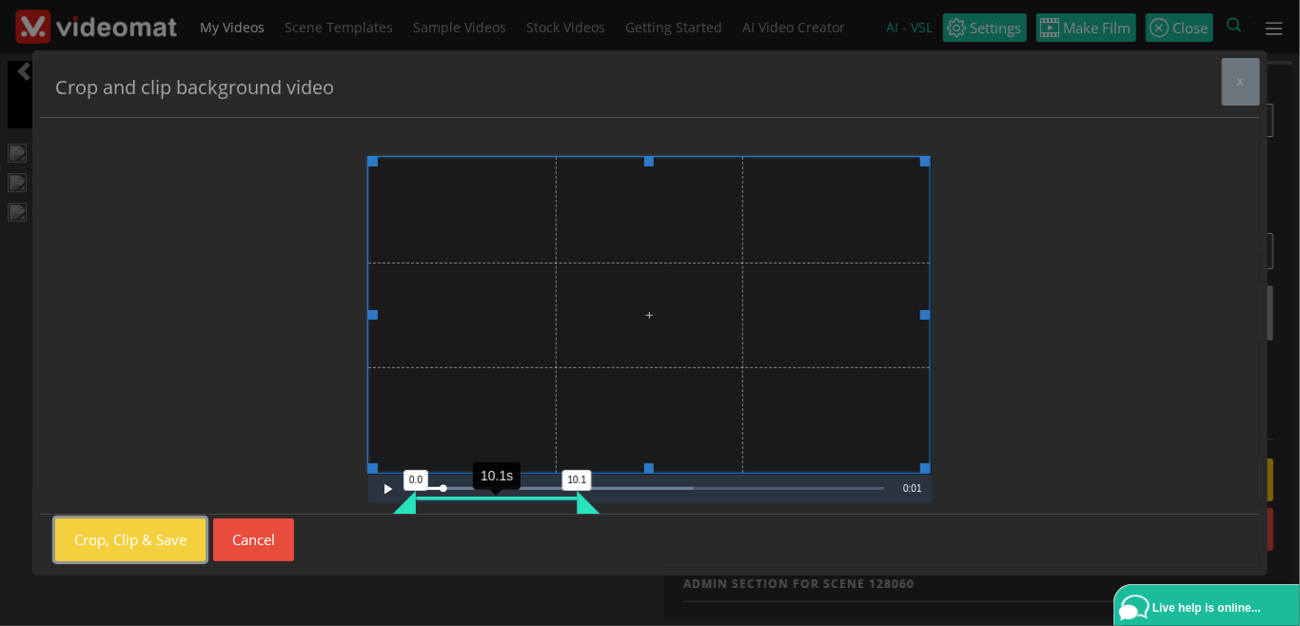
click at [174, 543] on button "Crop, Clip & Save" at bounding box center [130, 540] width 150 height 43
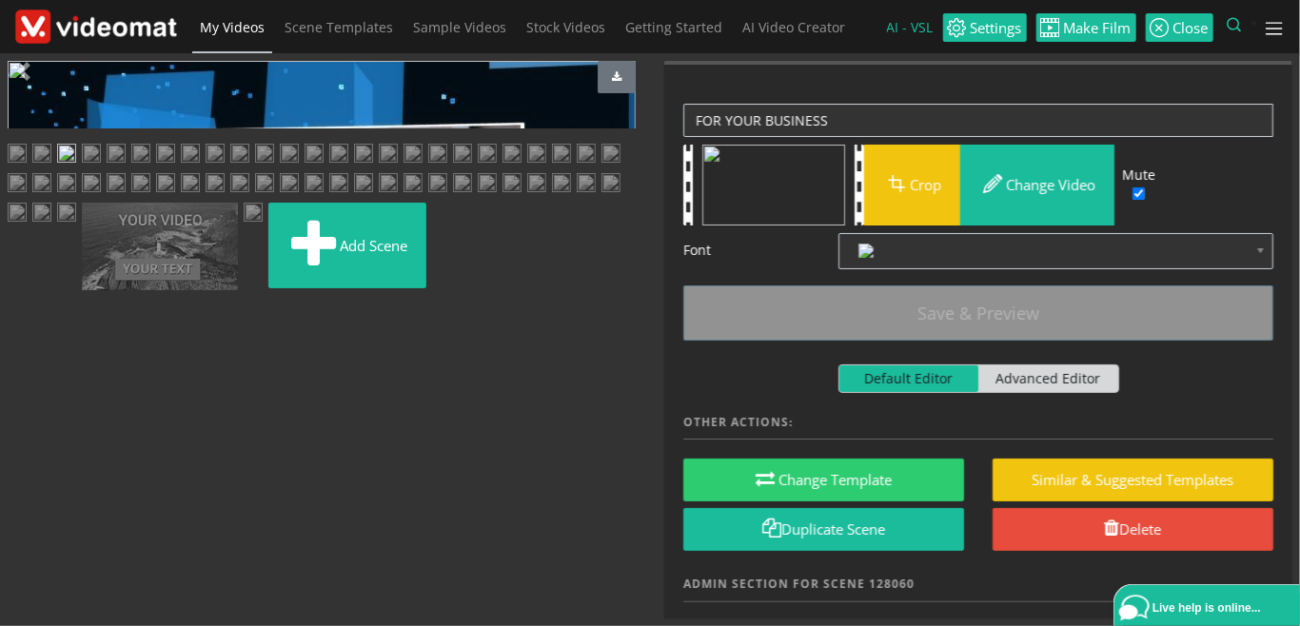
click at [24, 428] on span "Video Player" at bounding box center [27, 428] width 38 height 0
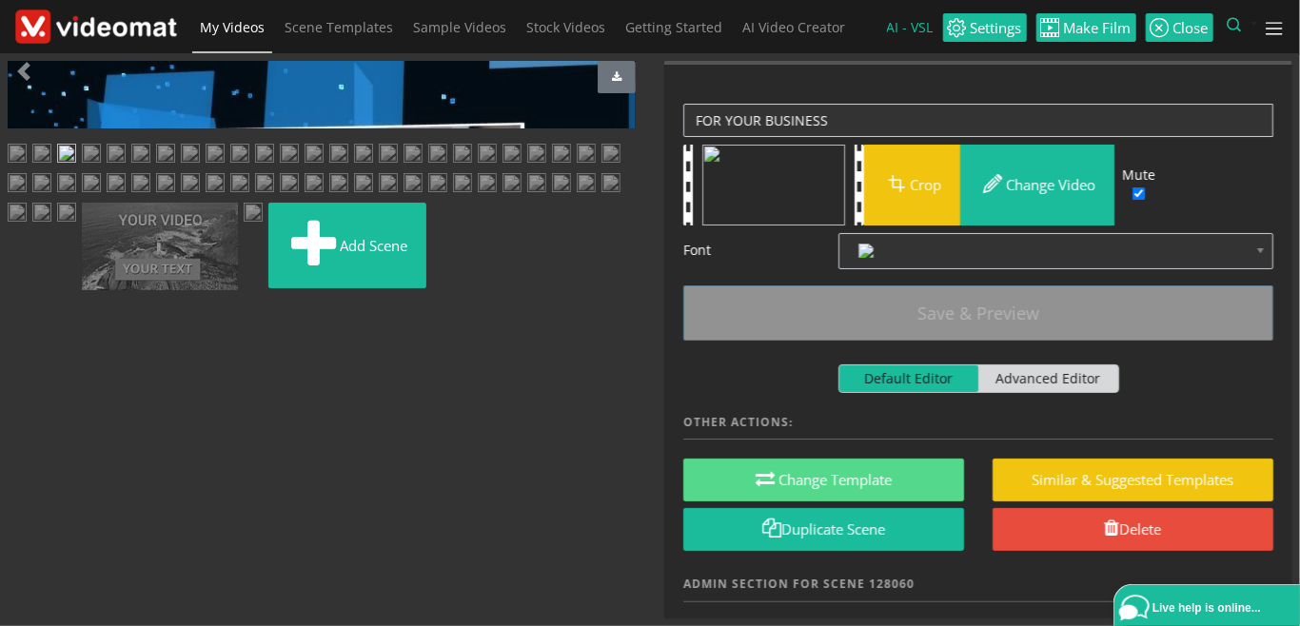
scroll to position [187, 0]
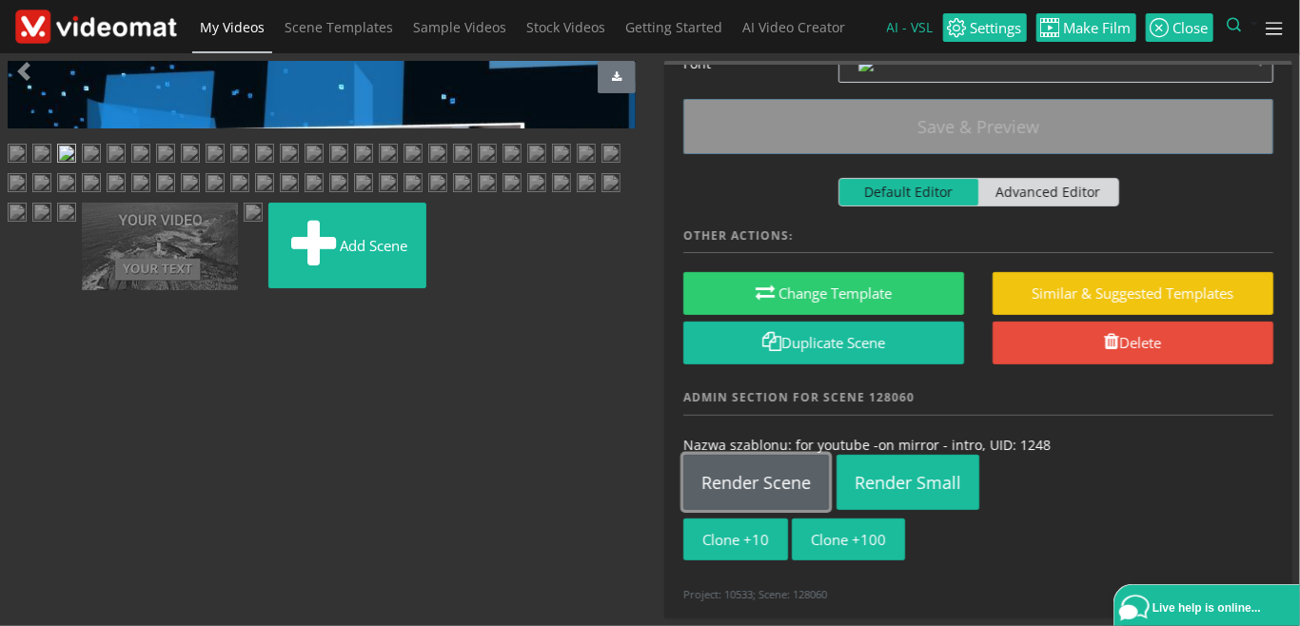
click at [786, 501] on link "Render Scene" at bounding box center [756, 482] width 146 height 55
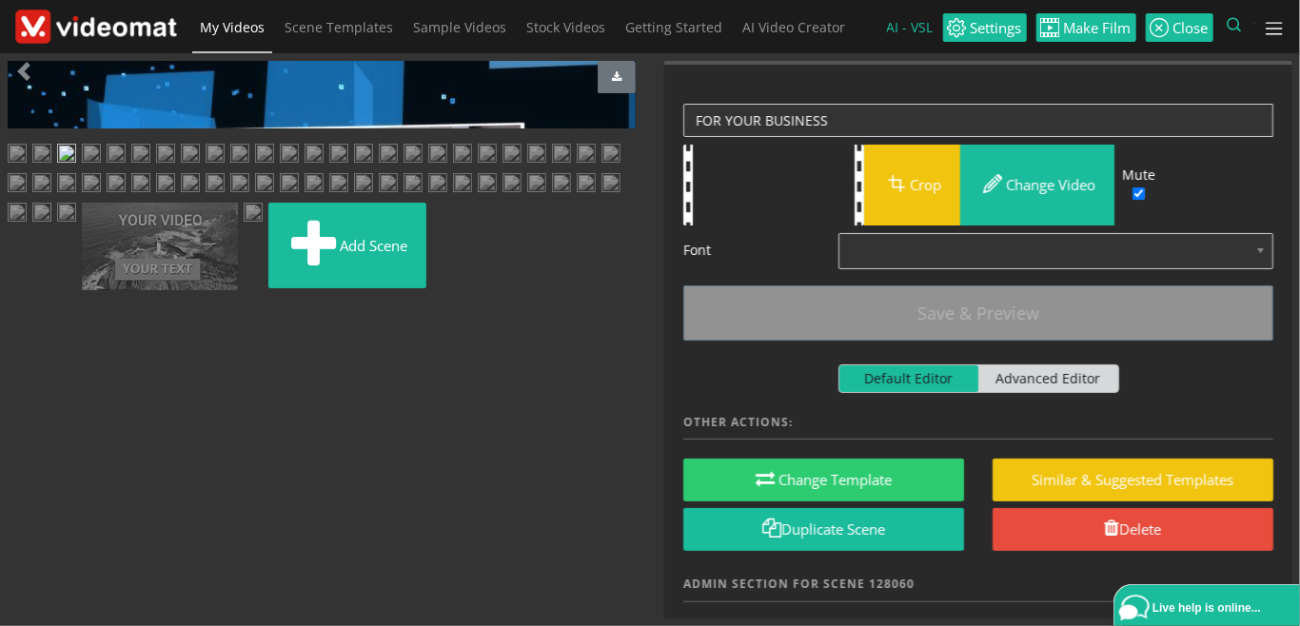
click at [51, 168] on img at bounding box center [41, 156] width 19 height 24
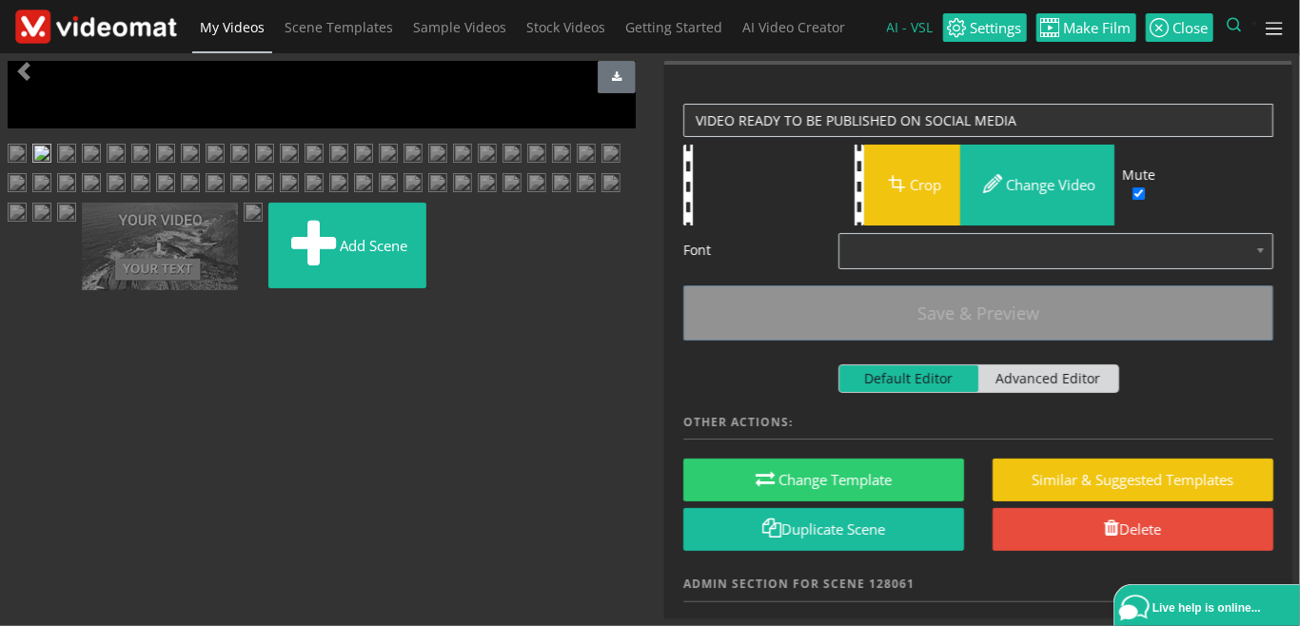
scroll to position [187, 0]
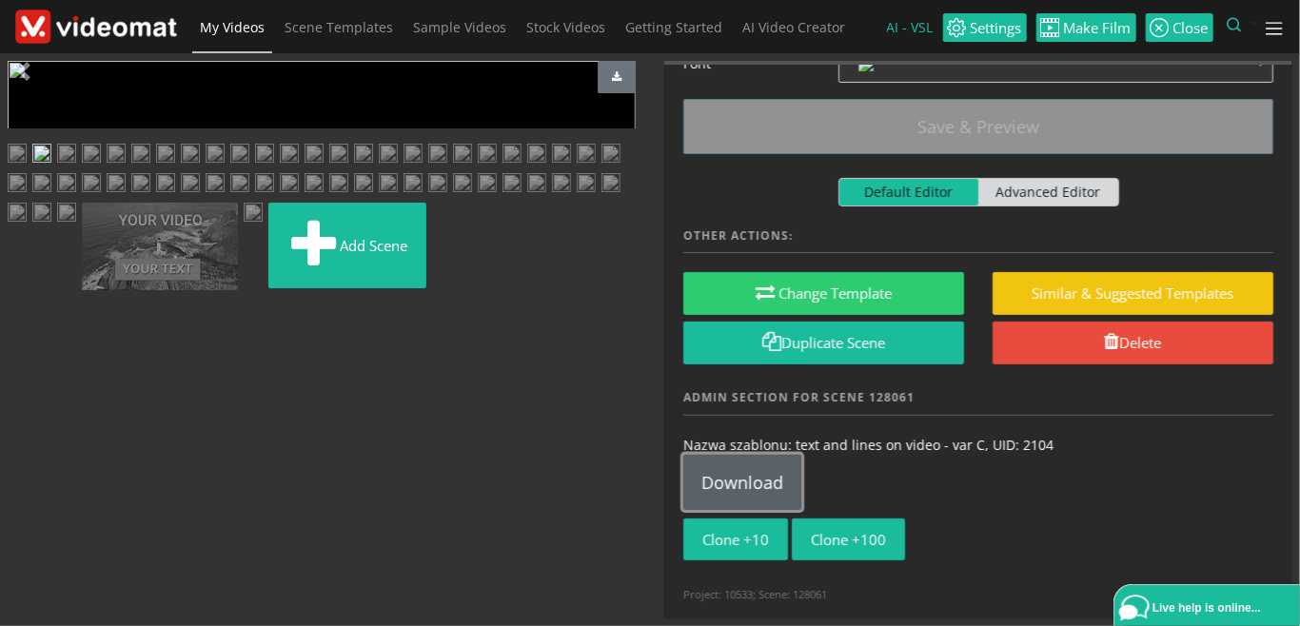
click at [761, 485] on link "Download" at bounding box center [742, 482] width 118 height 55
click at [76, 168] on img at bounding box center [66, 156] width 19 height 24
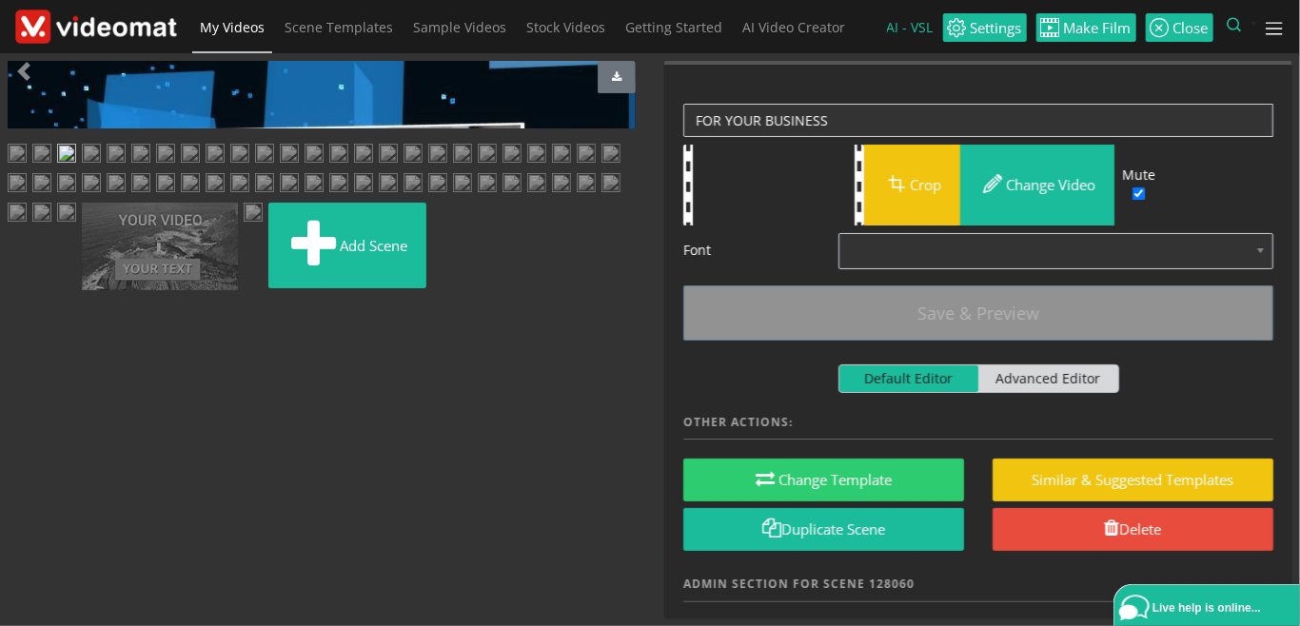
scroll to position [144, 0]
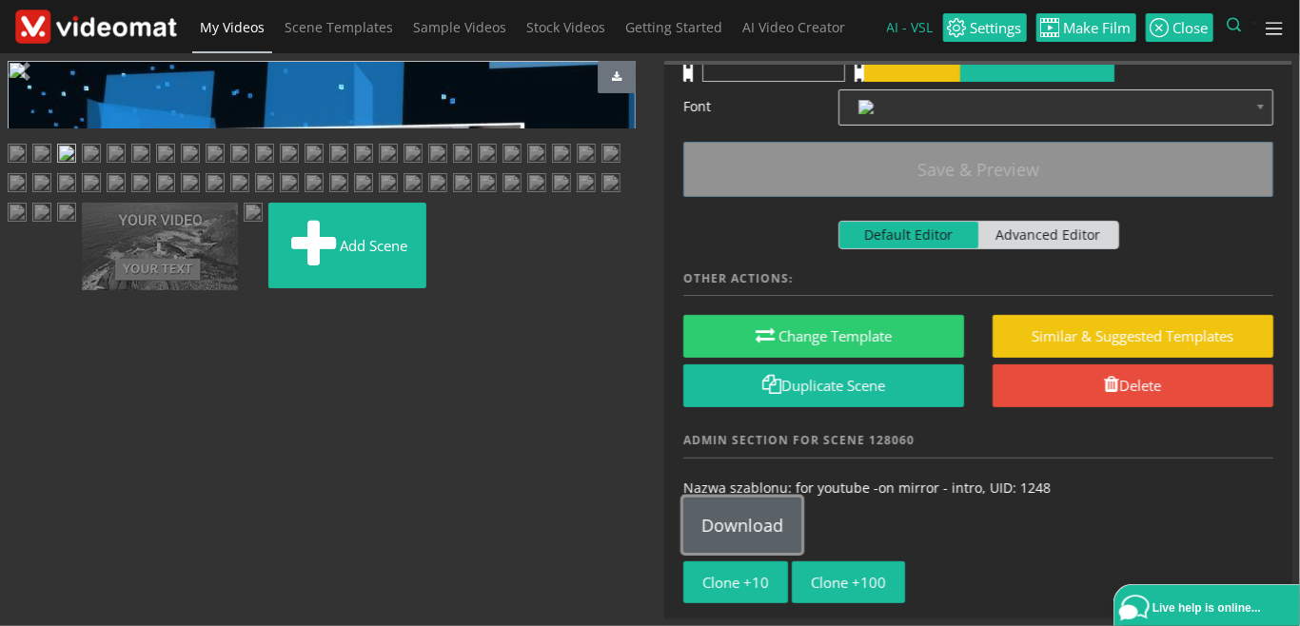
click at [772, 519] on link "Download" at bounding box center [742, 525] width 118 height 55
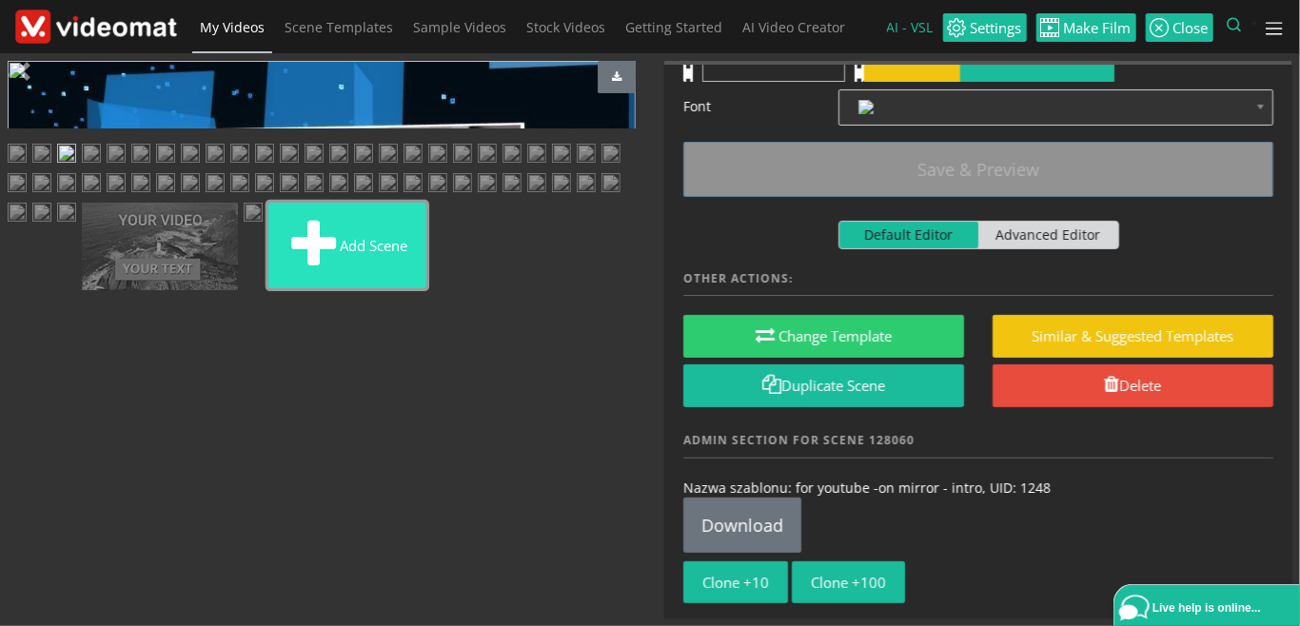
click at [291, 288] on button "Add scene" at bounding box center [347, 246] width 158 height 86
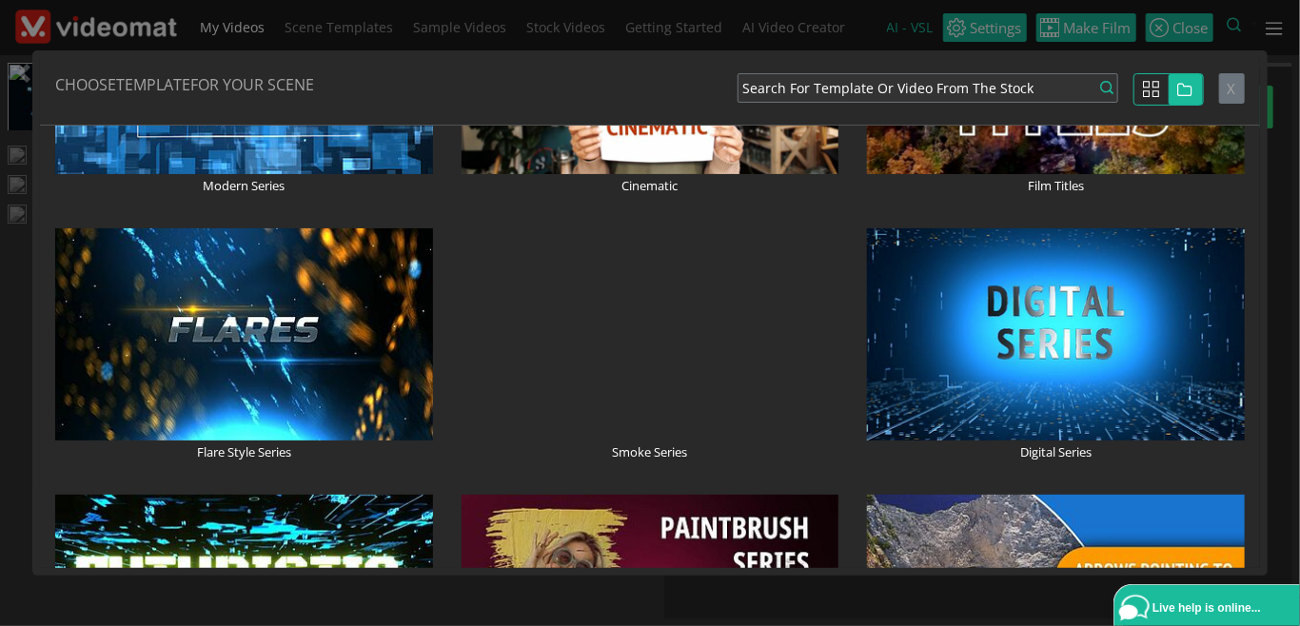
scroll to position [219, 0]
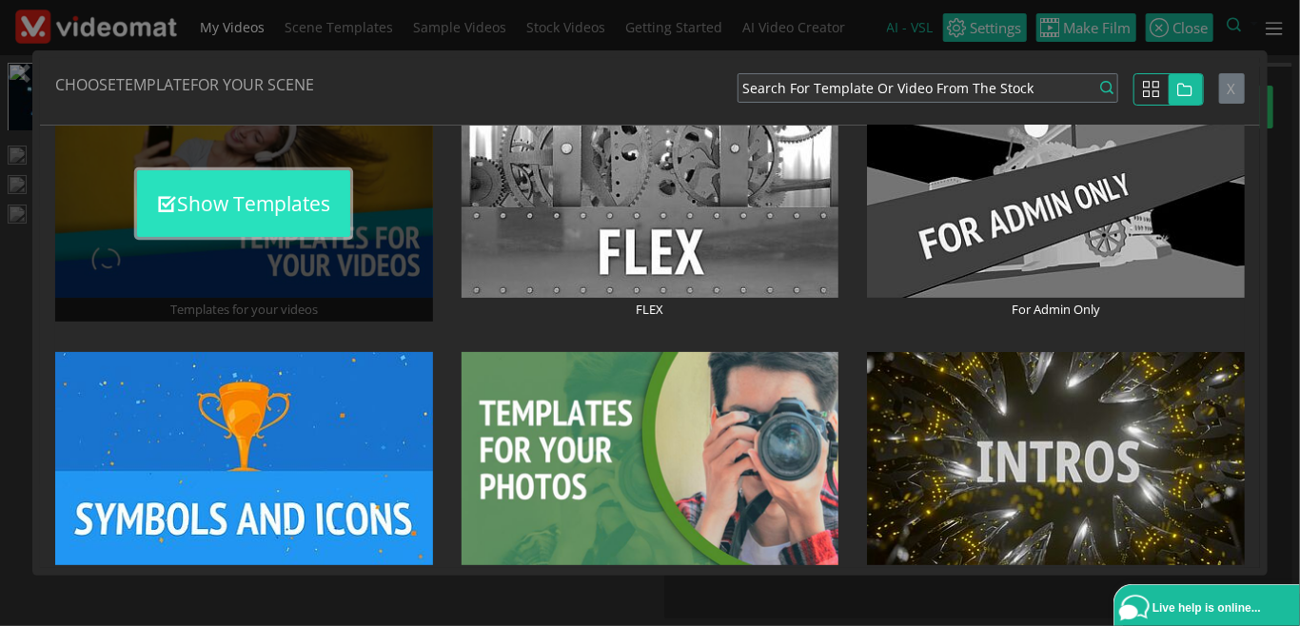
click at [305, 212] on button "Show Templates" at bounding box center [243, 203] width 213 height 67
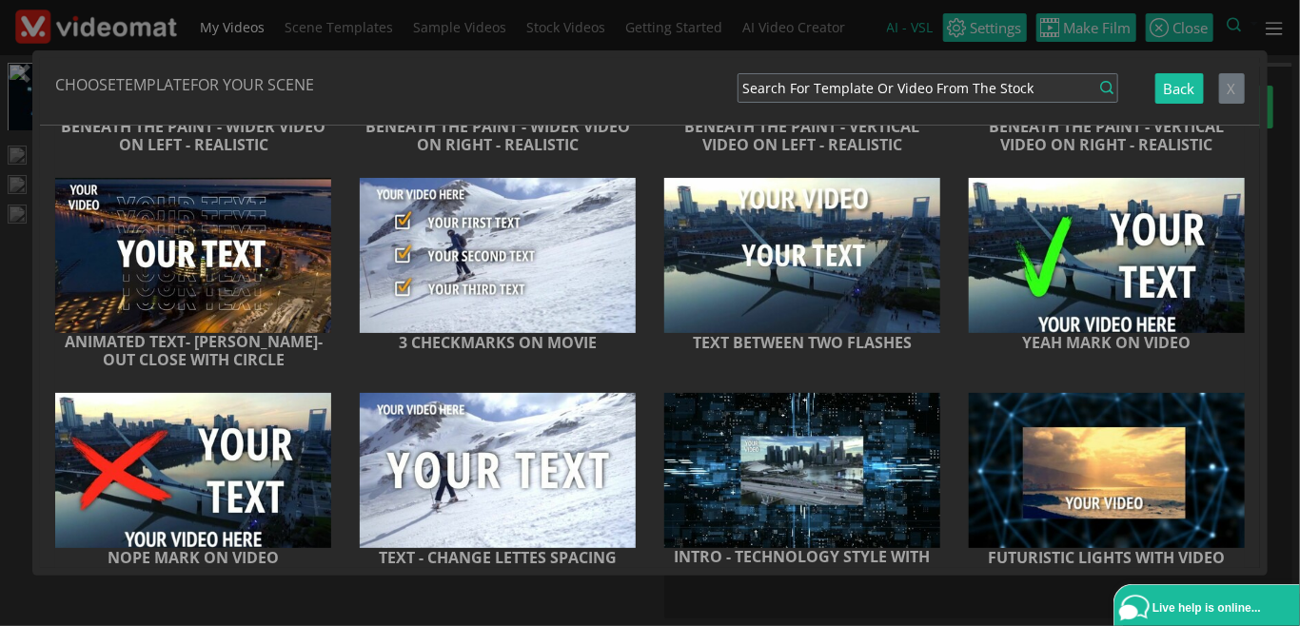
scroll to position [12853, 0]
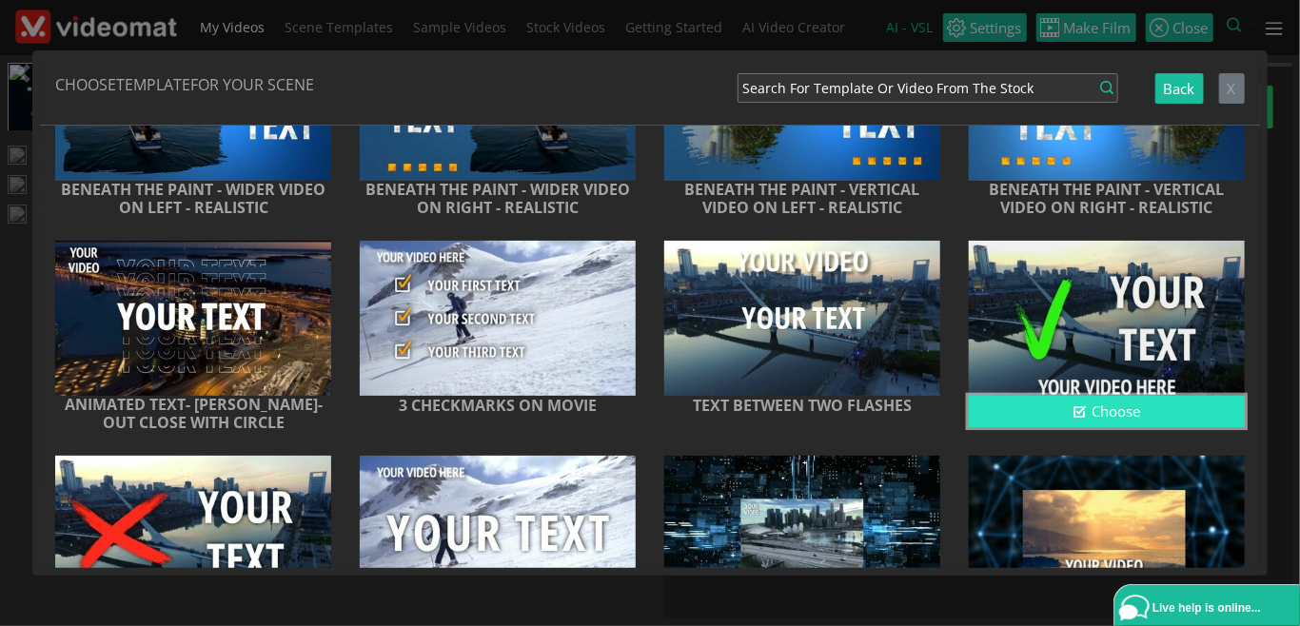
click at [1117, 427] on button "Choose" at bounding box center [1107, 411] width 276 height 31
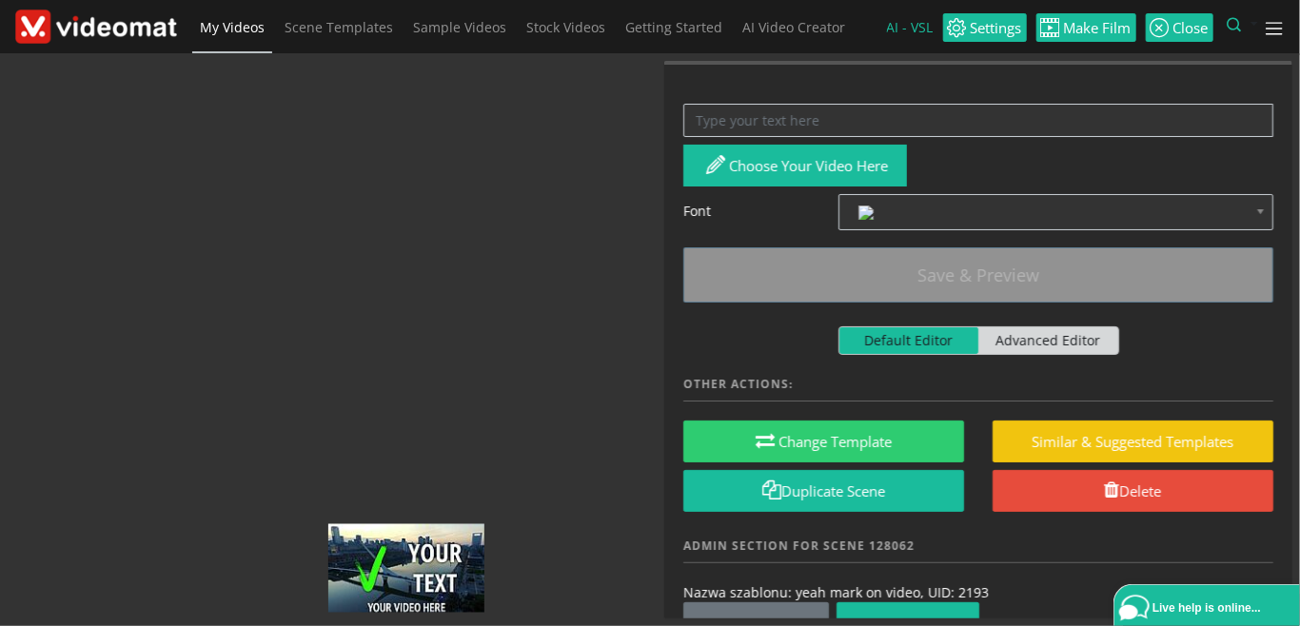
drag, startPoint x: 293, startPoint y: 595, endPoint x: 452, endPoint y: 128, distance: 492.7
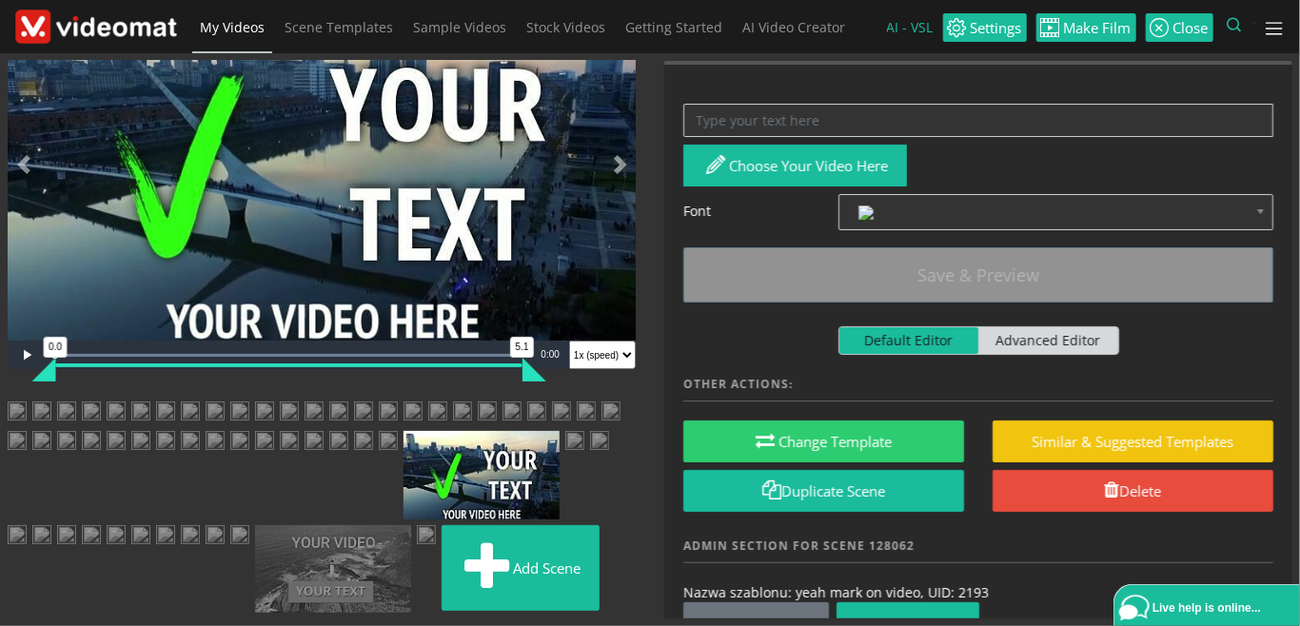
scroll to position [1371, 0]
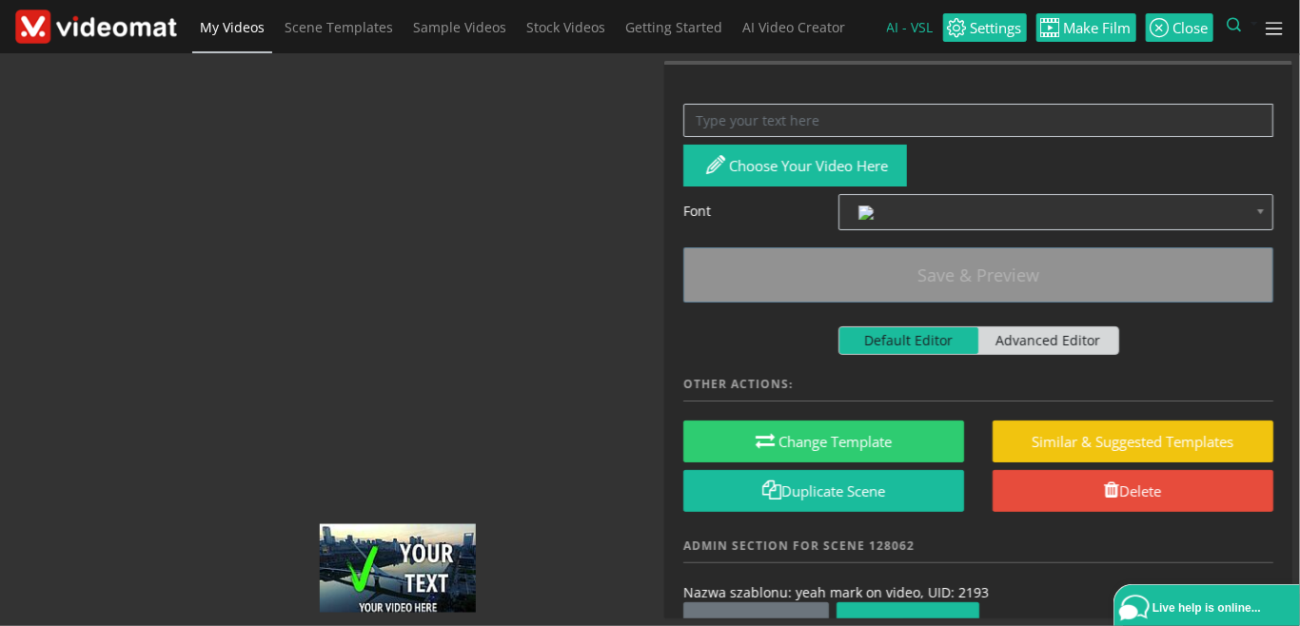
drag, startPoint x: 423, startPoint y: 364, endPoint x: 414, endPoint y: 124, distance: 240.0
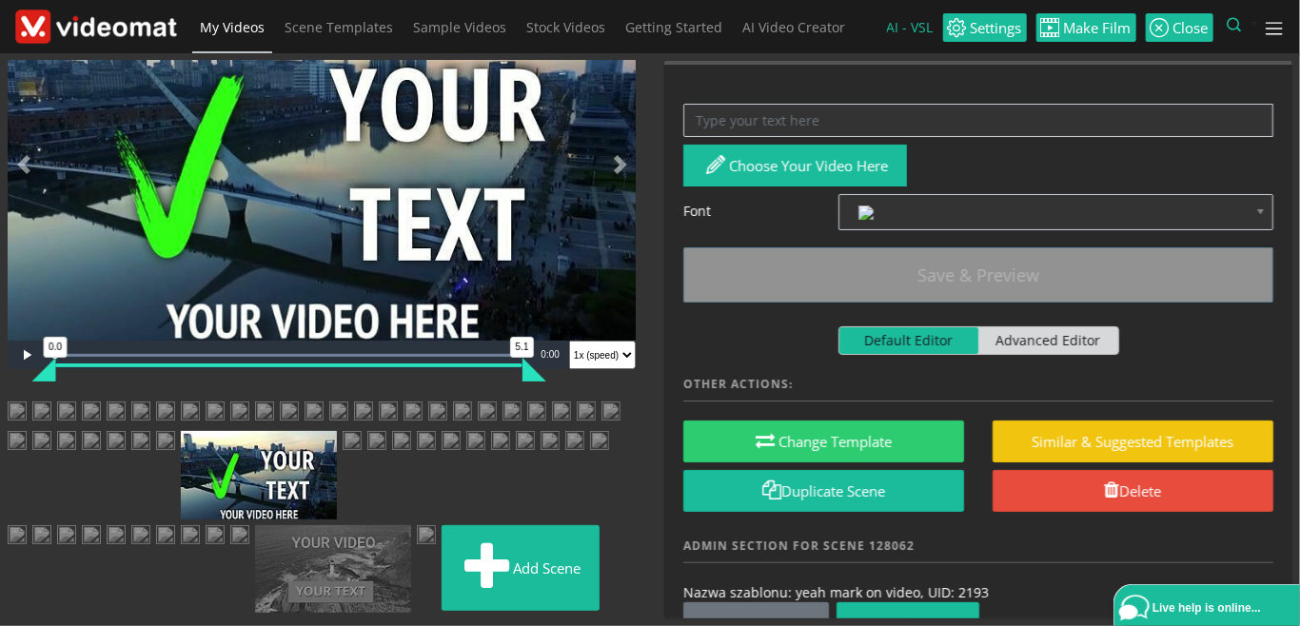
scroll to position [932, 0]
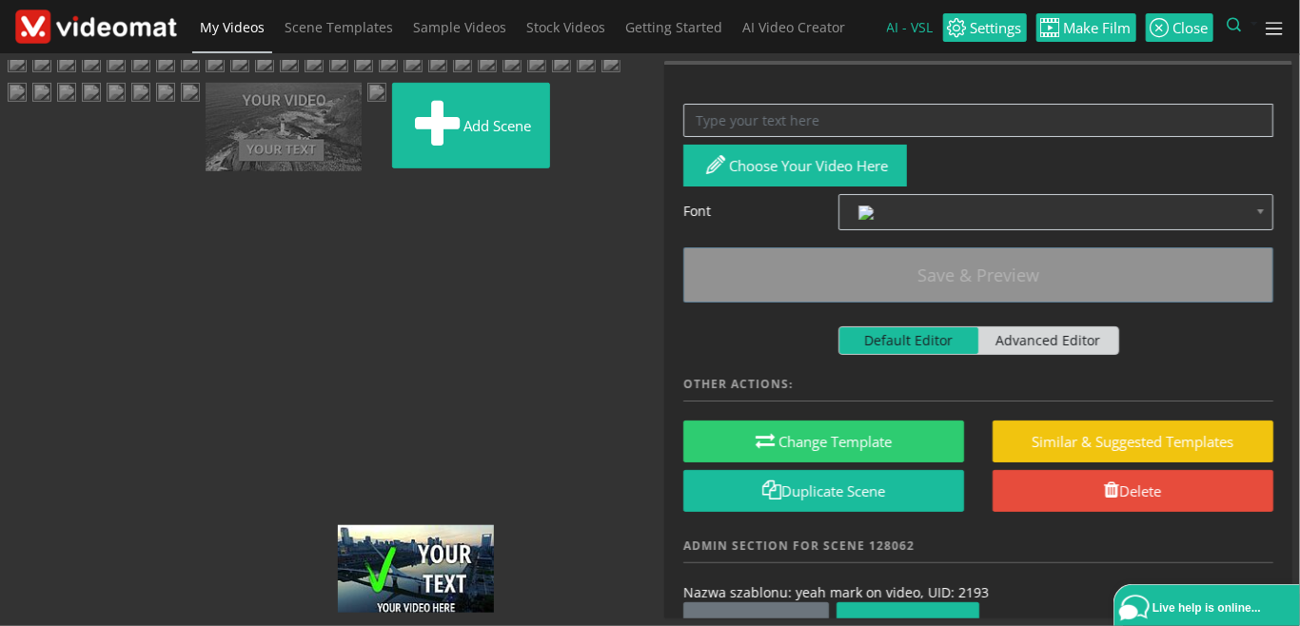
drag, startPoint x: 387, startPoint y: 515, endPoint x: 395, endPoint y: 102, distance: 413.2
click at [395, 102] on ul "Add scene" at bounding box center [322, 79] width 628 height 196
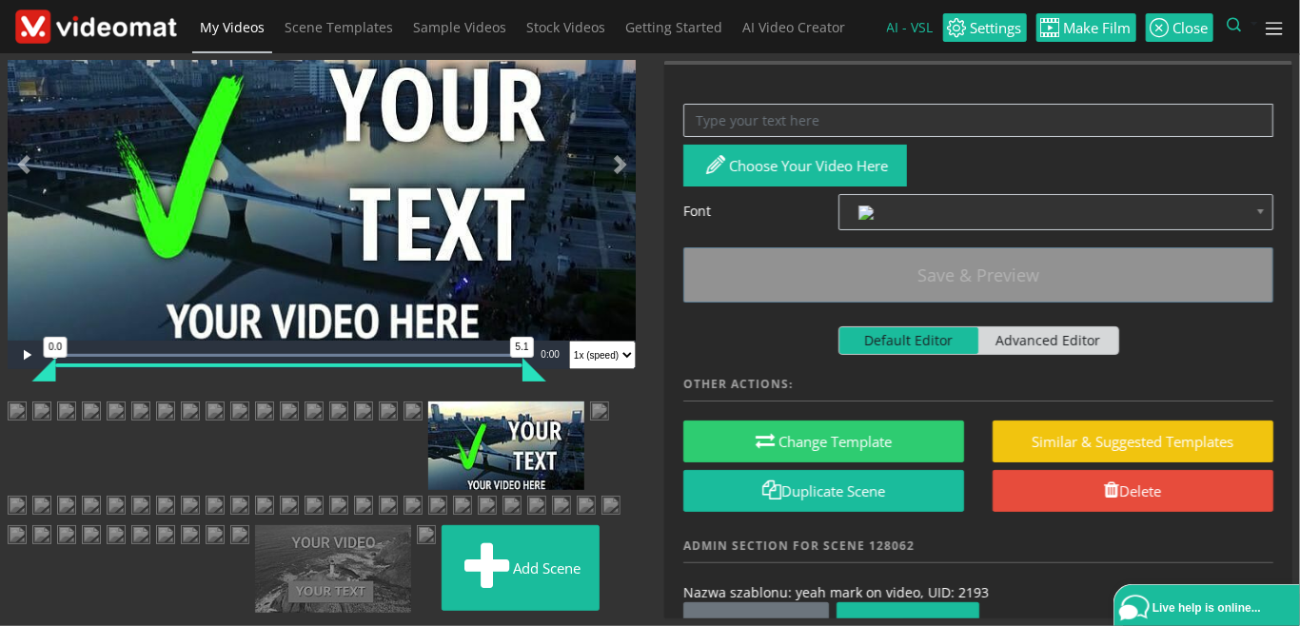
scroll to position [493, 0]
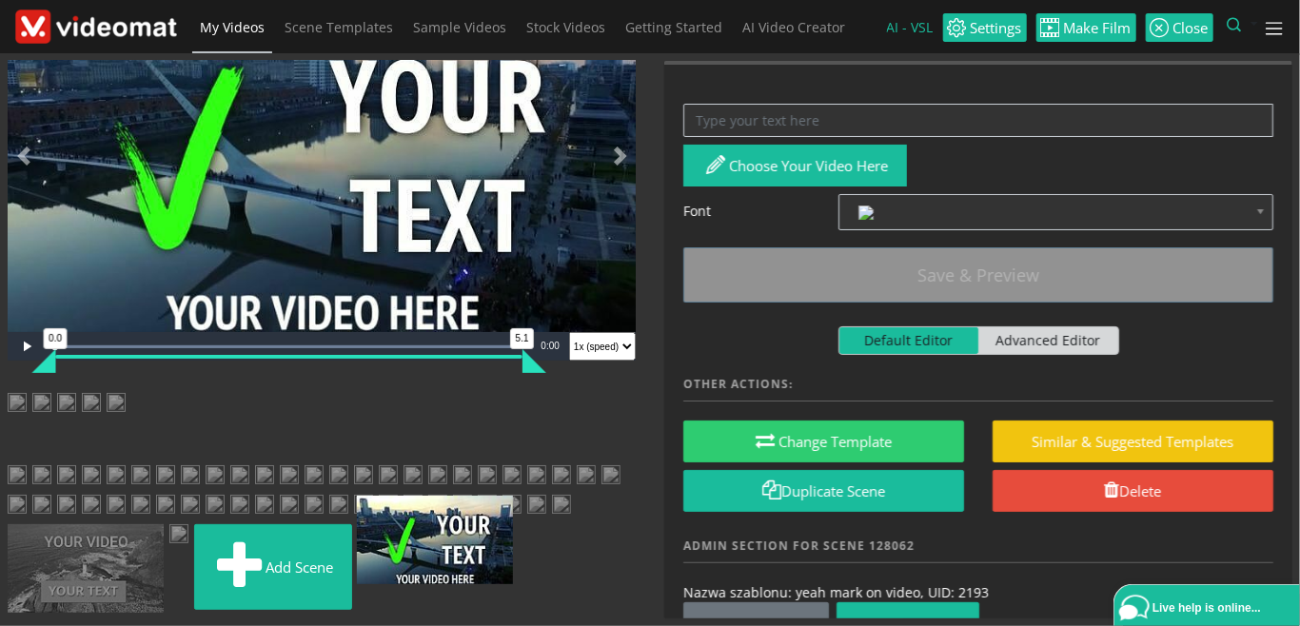
drag, startPoint x: 410, startPoint y: 504, endPoint x: 436, endPoint y: 137, distance: 367.4
click at [436, 393] on ul "Add scene" at bounding box center [322, 506] width 628 height 226
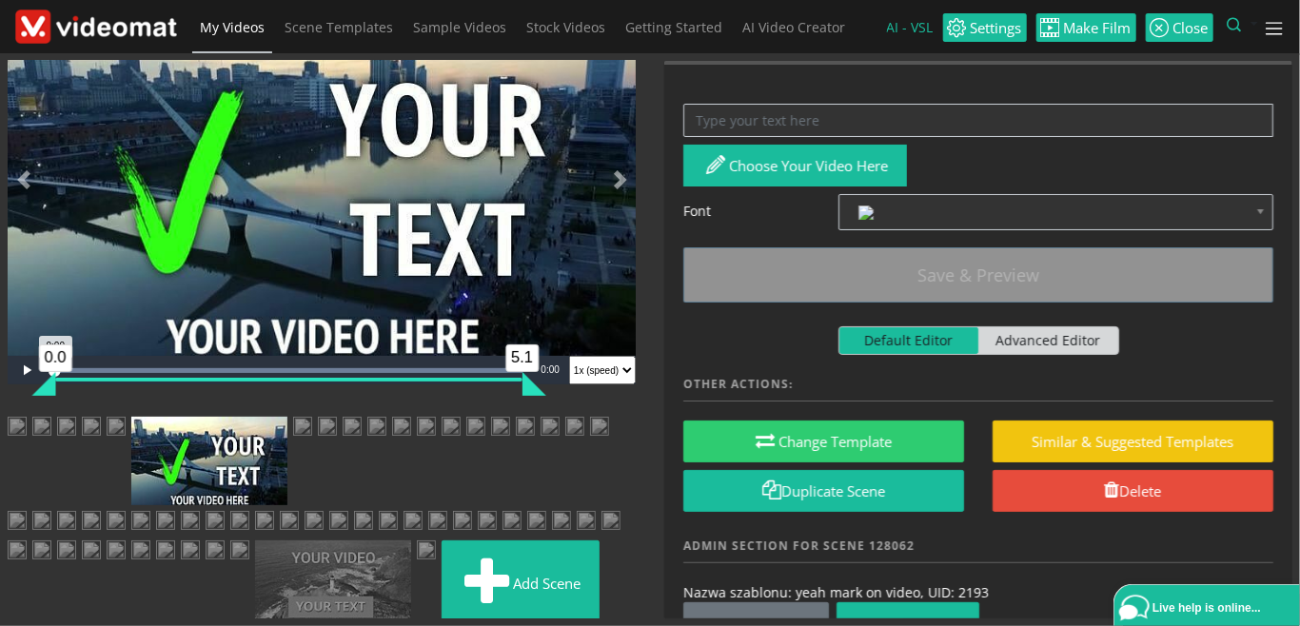
scroll to position [54, 0]
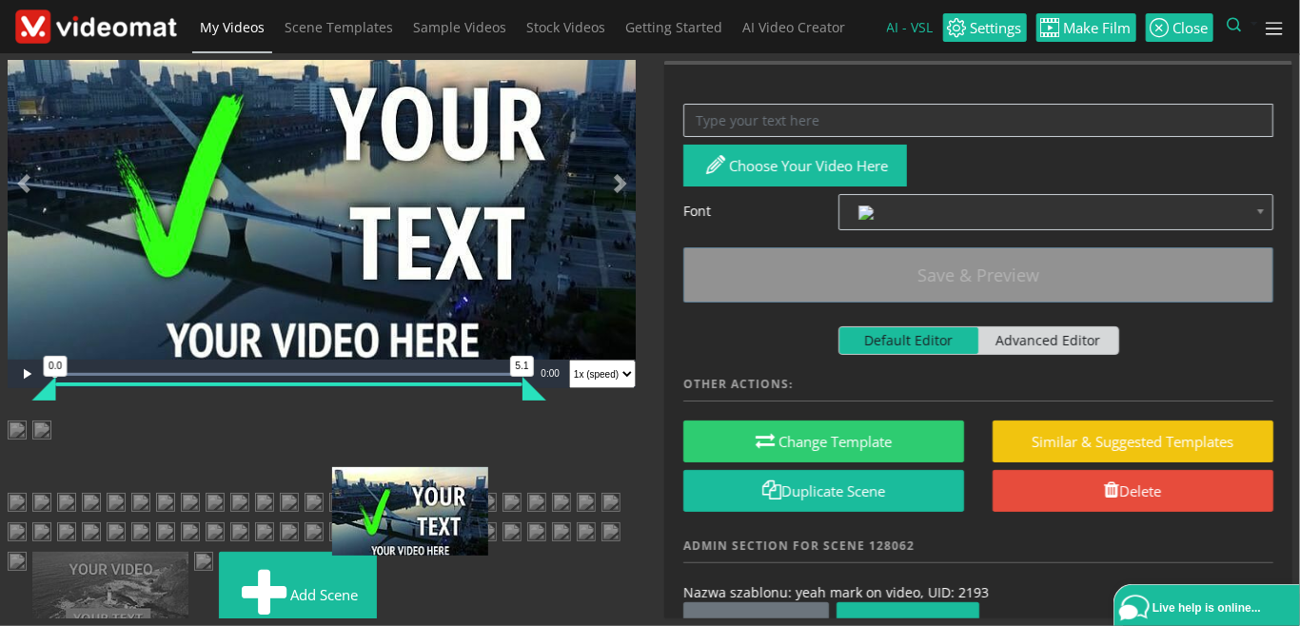
drag, startPoint x: 390, startPoint y: 552, endPoint x: 392, endPoint y: 485, distance: 66.7
click at [392, 485] on ul "Add scene" at bounding box center [322, 534] width 628 height 226
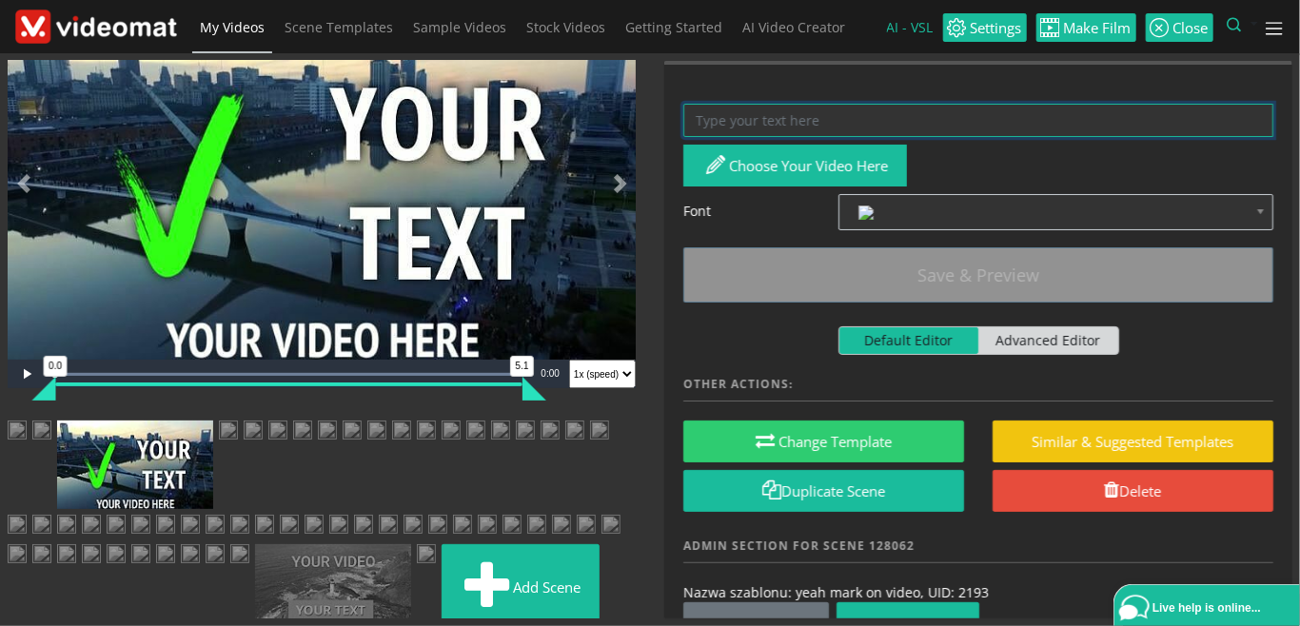
click at [800, 122] on textarea at bounding box center [978, 120] width 590 height 33
paste textarea "CATCH PEOPLE INTERESTED IN YOUR NICHE"
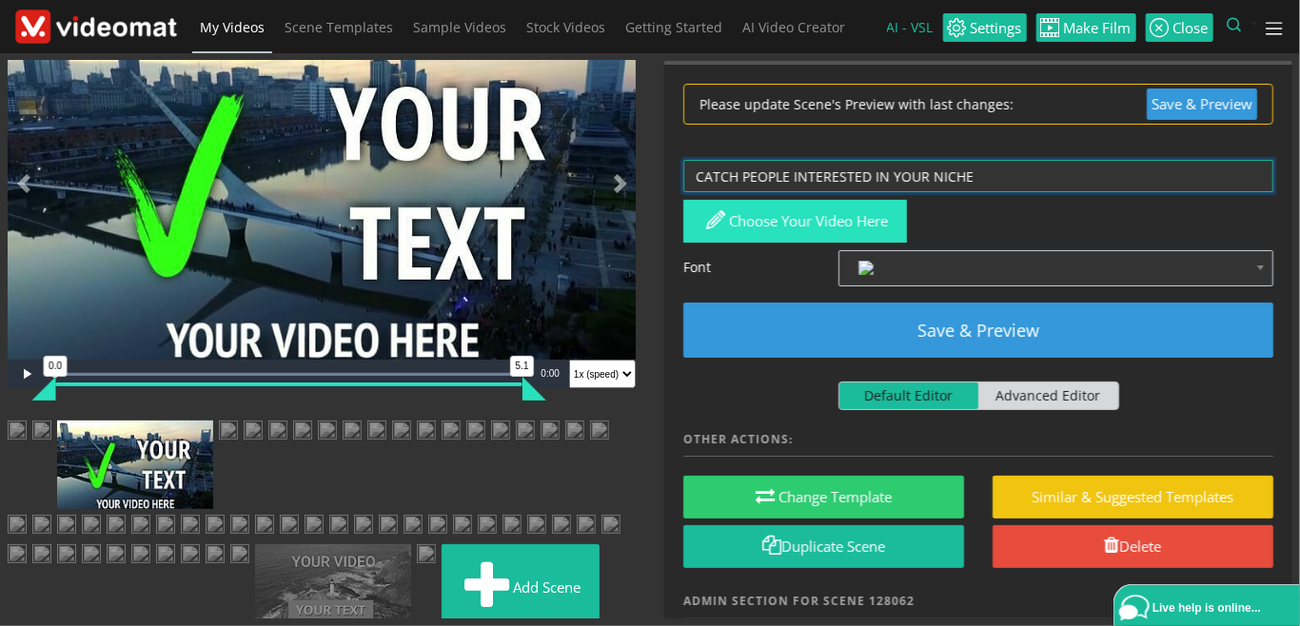
type textarea "CATCH PEOPLE INTERESTED IN YOUR NICHE"
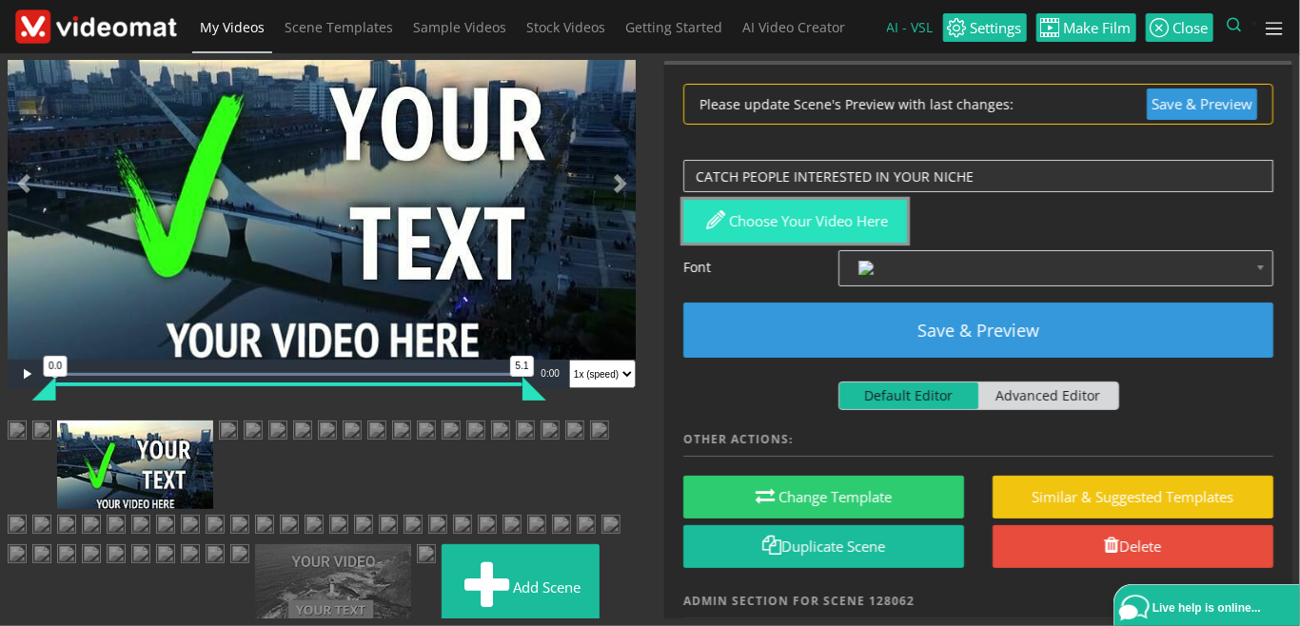
click at [796, 233] on button "Choose your video here" at bounding box center [795, 221] width 224 height 43
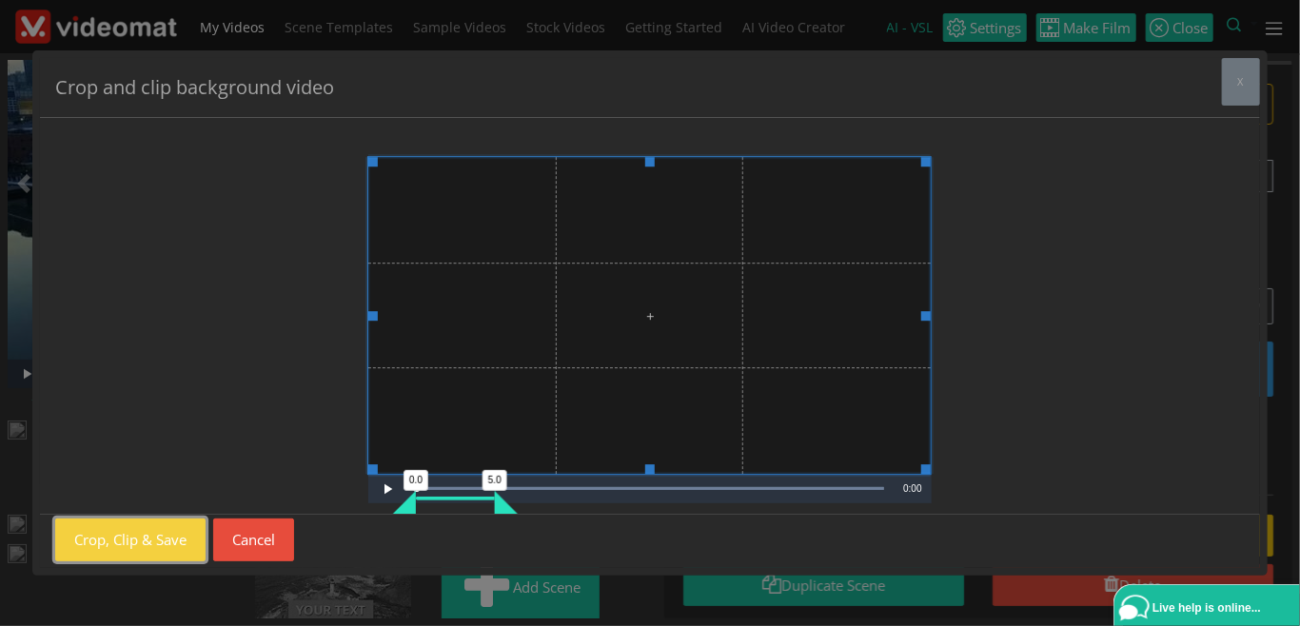
click at [163, 545] on button "Crop, Clip & Save" at bounding box center [130, 540] width 150 height 43
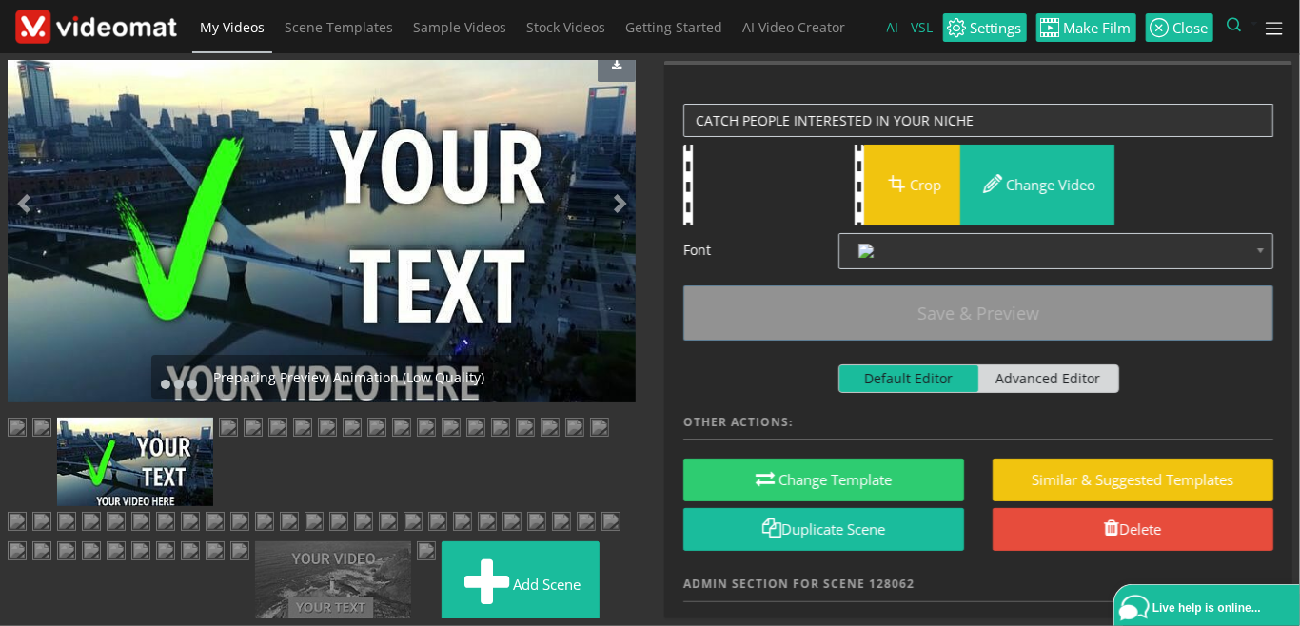
scroll to position [0, 0]
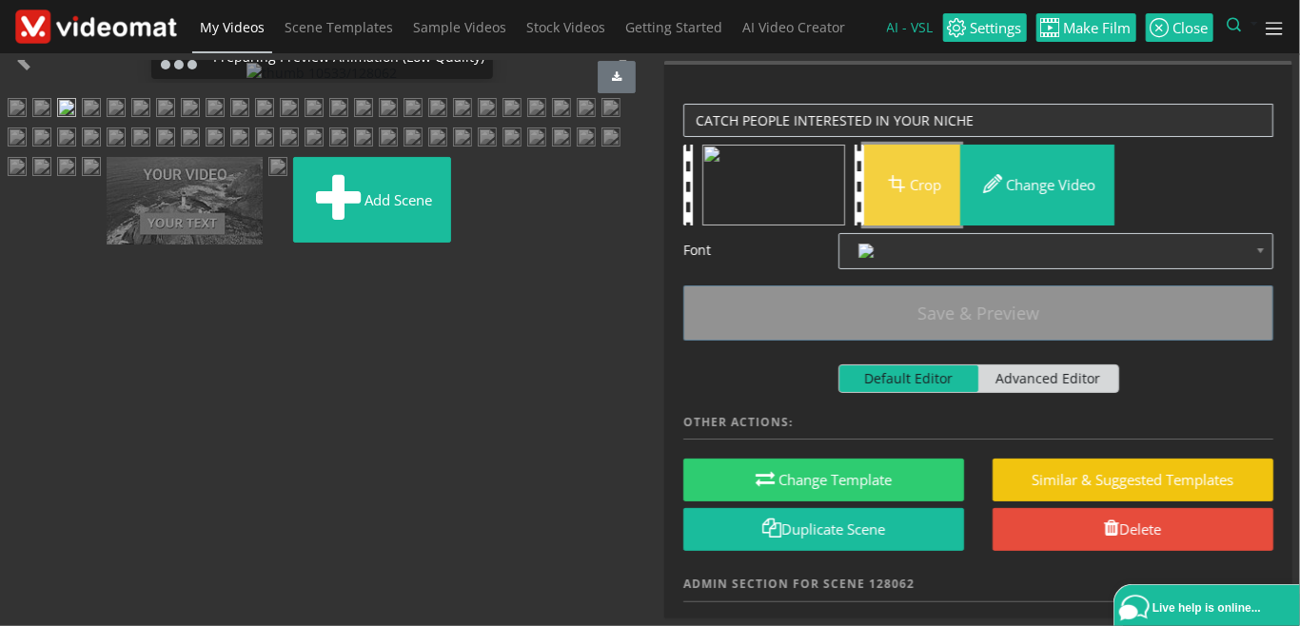
click at [904, 193] on span "button" at bounding box center [896, 183] width 27 height 27
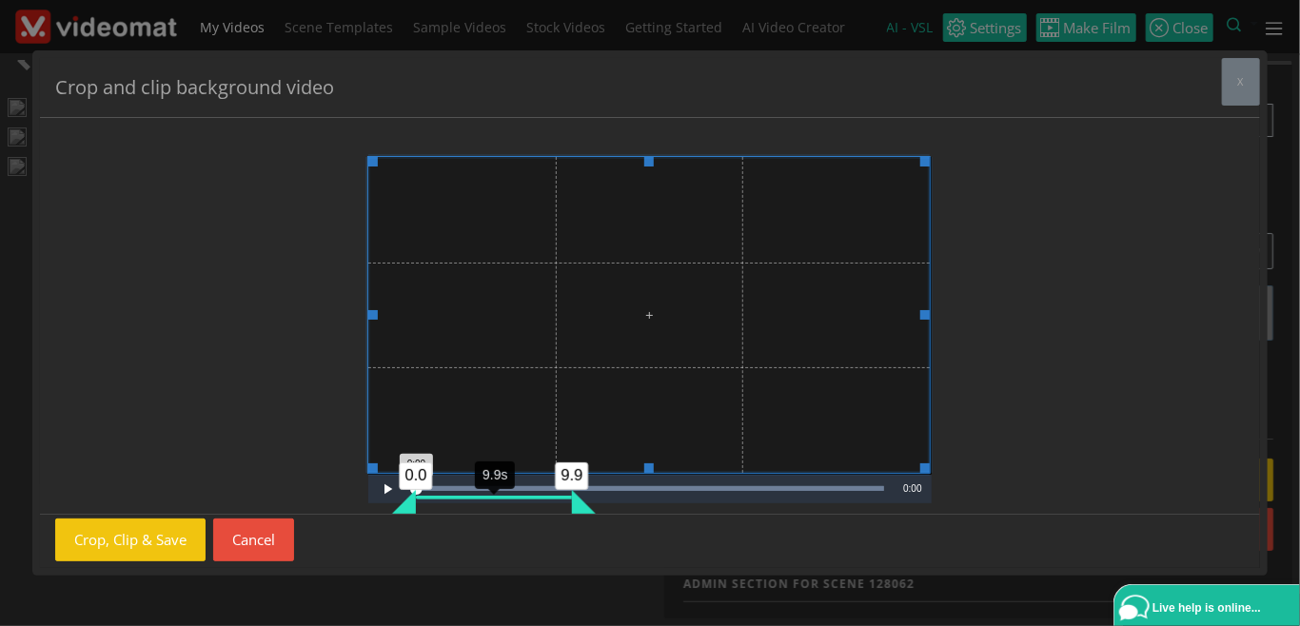
drag, startPoint x: 504, startPoint y: 508, endPoint x: 582, endPoint y: 505, distance: 77.2
click at [582, 505] on div "9.9" at bounding box center [584, 502] width 24 height 24
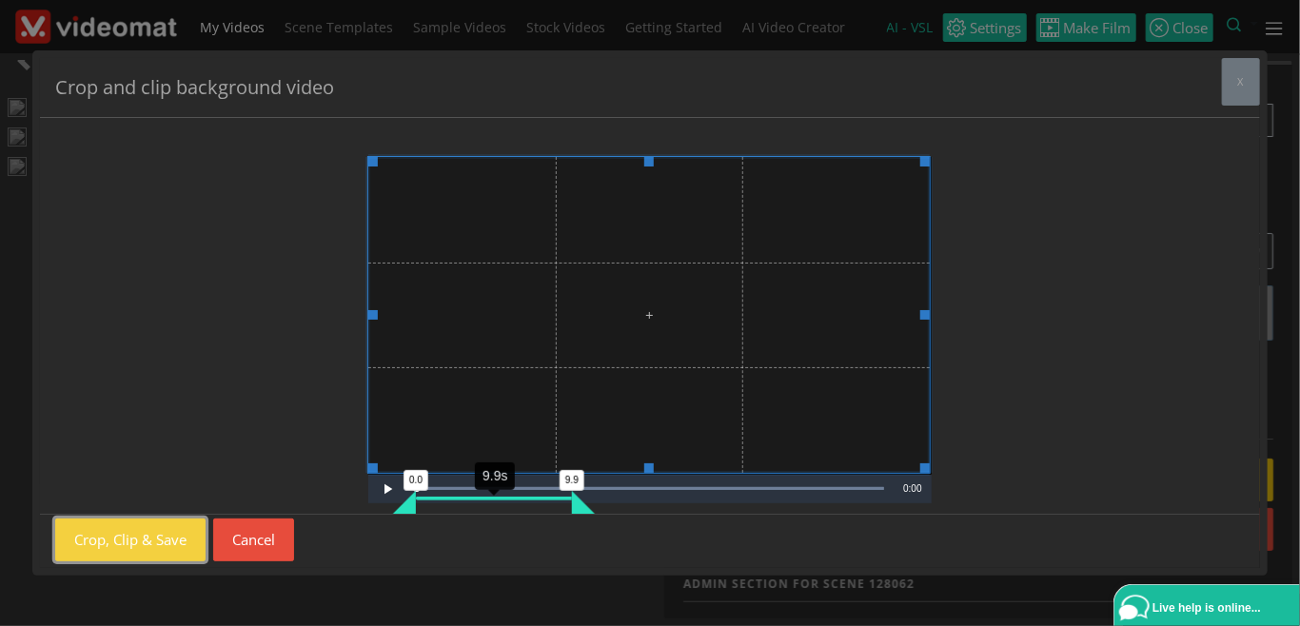
click at [167, 540] on button "Crop, Clip & Save" at bounding box center [130, 540] width 150 height 43
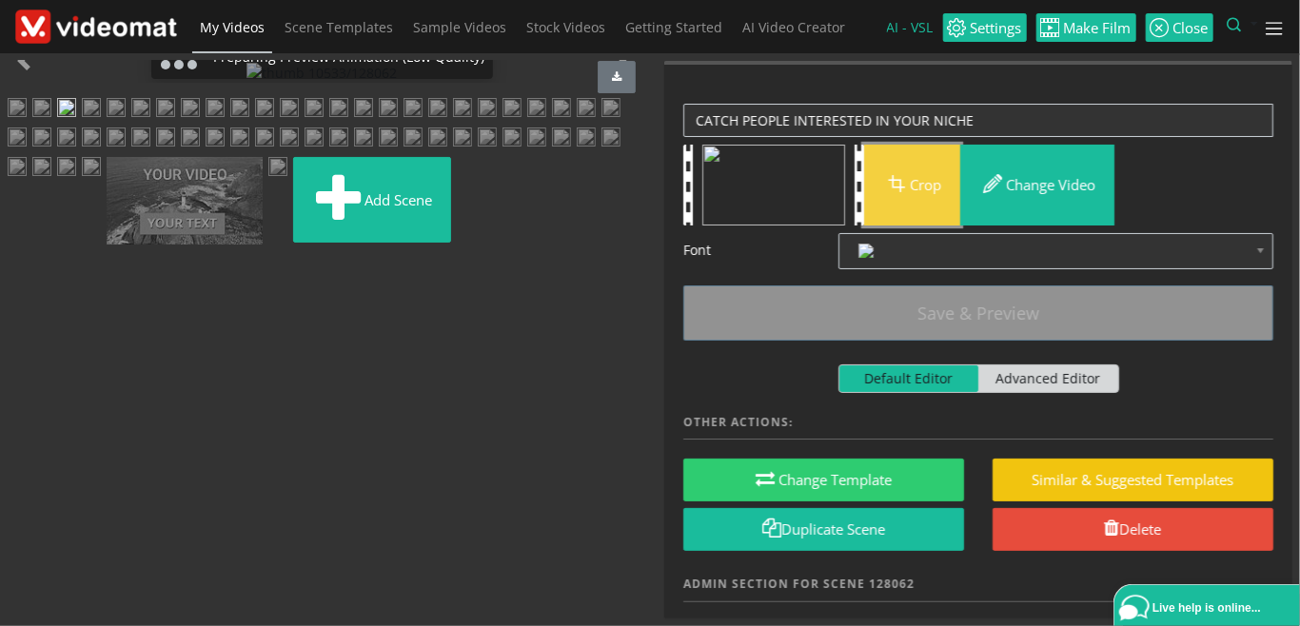
click at [929, 173] on button "Crop" at bounding box center [912, 185] width 96 height 81
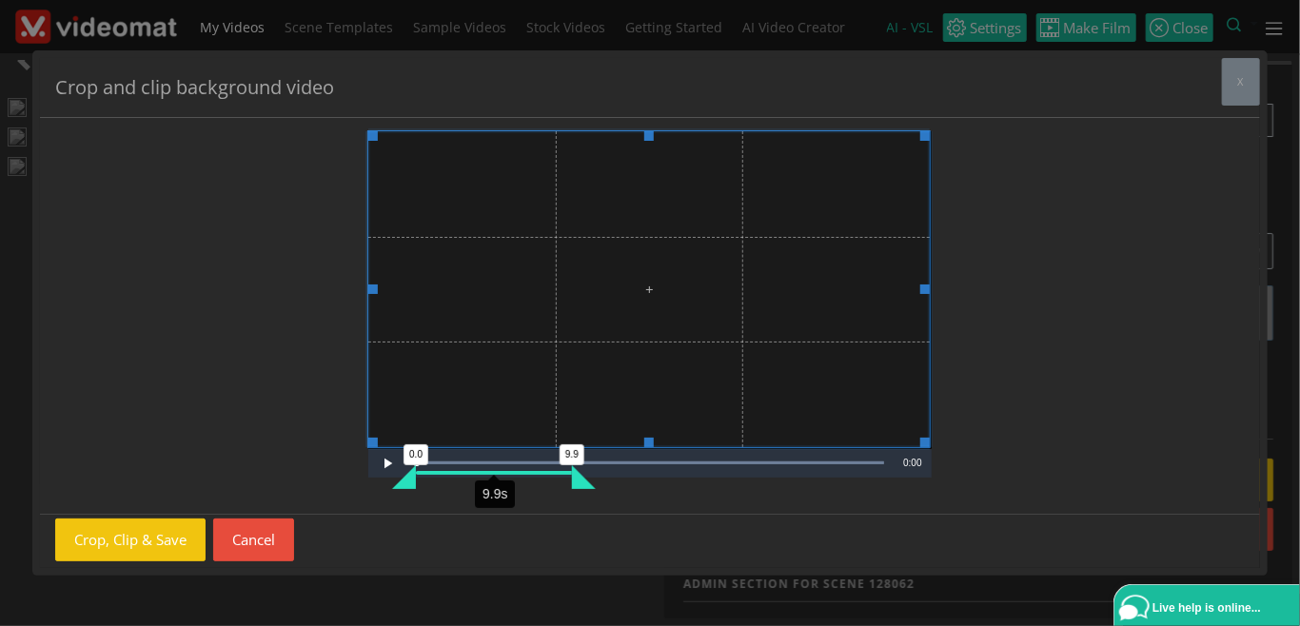
click at [337, 474] on div "Video Player is loading. Play Video Play Loaded : 100.00% 0:00 0.0 9.9 9.9s Cur…" at bounding box center [650, 291] width 1190 height 366
click at [349, 474] on div "Video Player is loading. Play Video Play Loaded : 100.00% 0:00 0.0 9.9 9.9s Cur…" at bounding box center [650, 291] width 1190 height 366
click at [253, 542] on button "Cancel" at bounding box center [253, 540] width 81 height 43
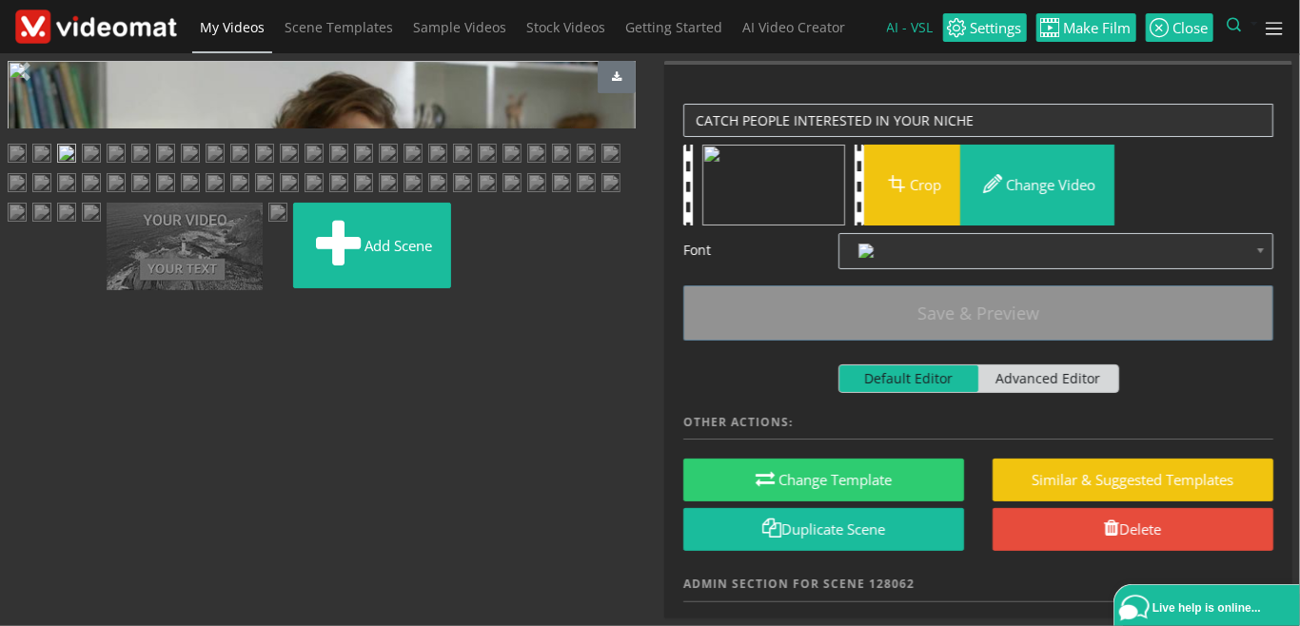
click at [23, 428] on span "Video Player" at bounding box center [27, 428] width 38 height 0
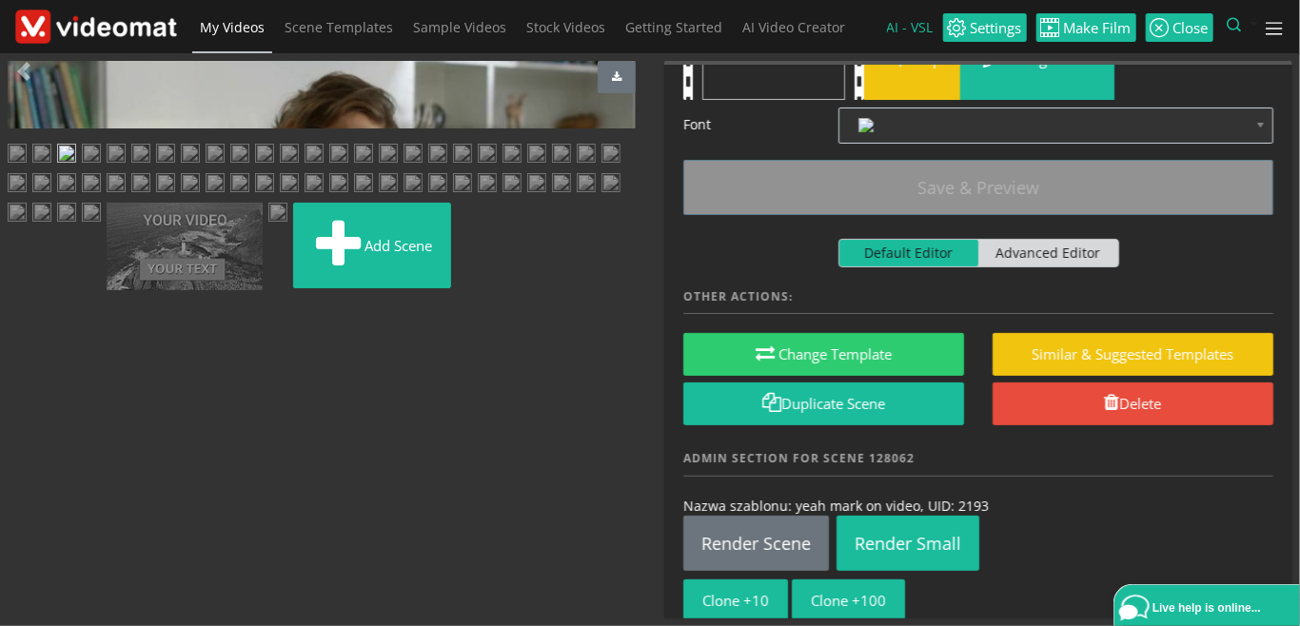
scroll to position [187, 0]
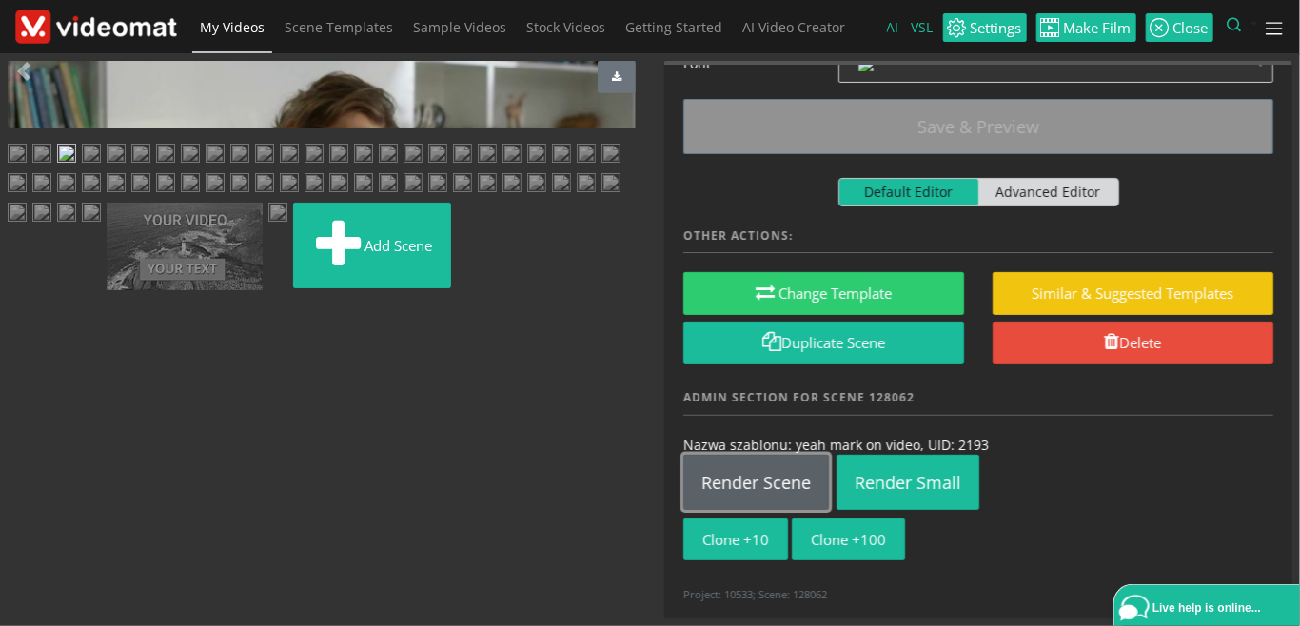
click at [761, 479] on link "Render Scene" at bounding box center [756, 482] width 146 height 55
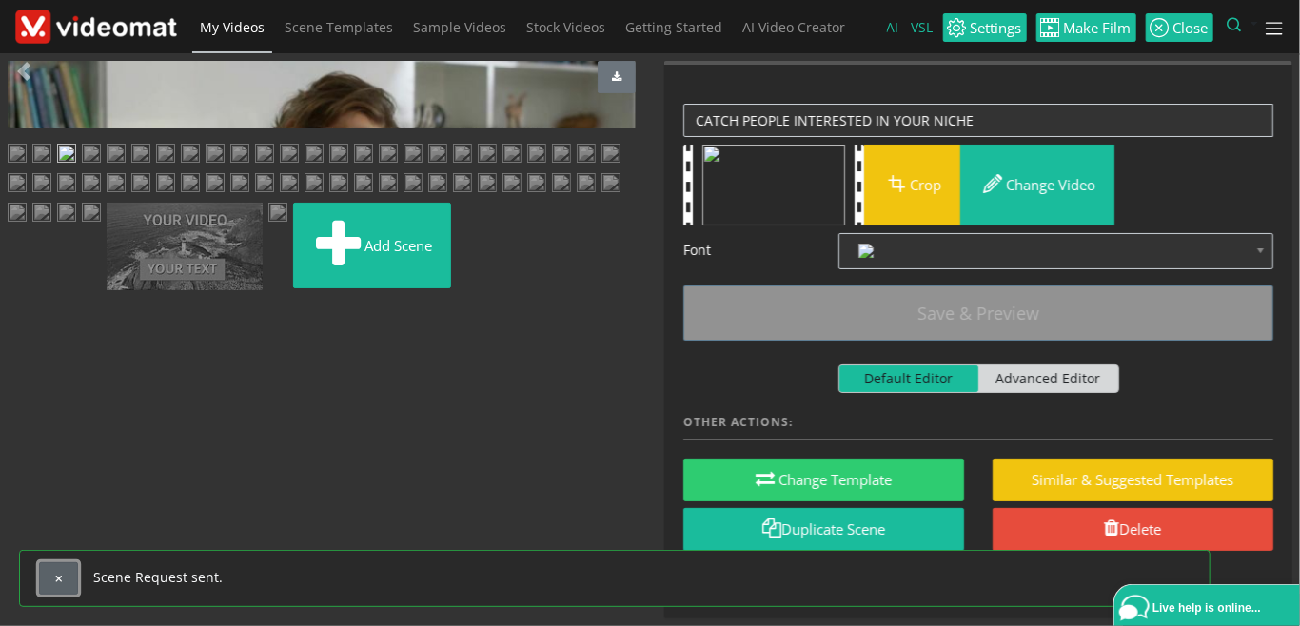
click at [59, 577] on span "button" at bounding box center [58, 579] width 10 height 10
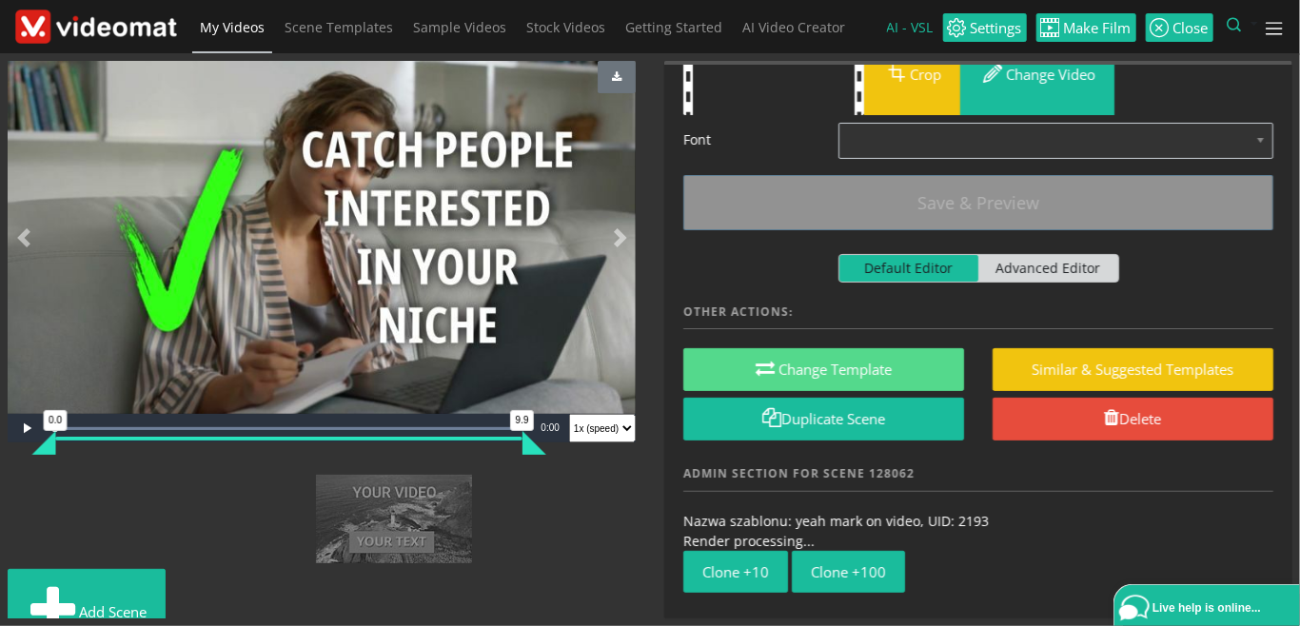
scroll to position [144, 0]
